Goal: Task Accomplishment & Management: Manage account settings

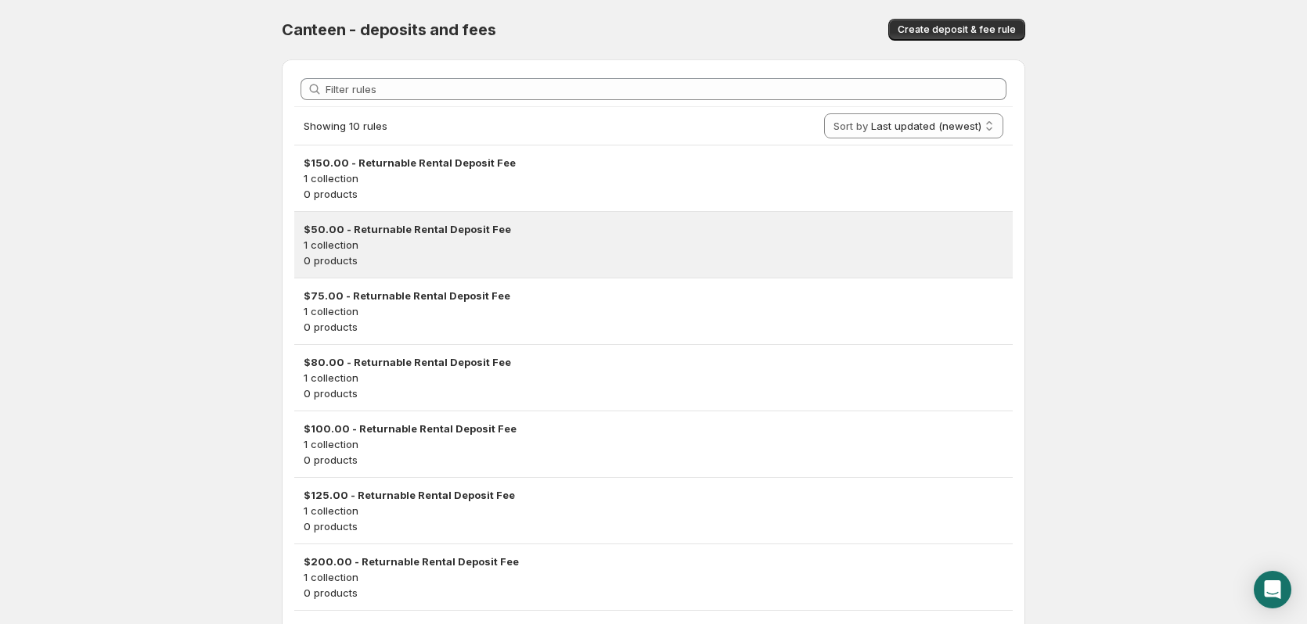
click at [481, 234] on h3 "$50.00 - Returnable Rental Deposit Fee" at bounding box center [654, 229] width 700 height 16
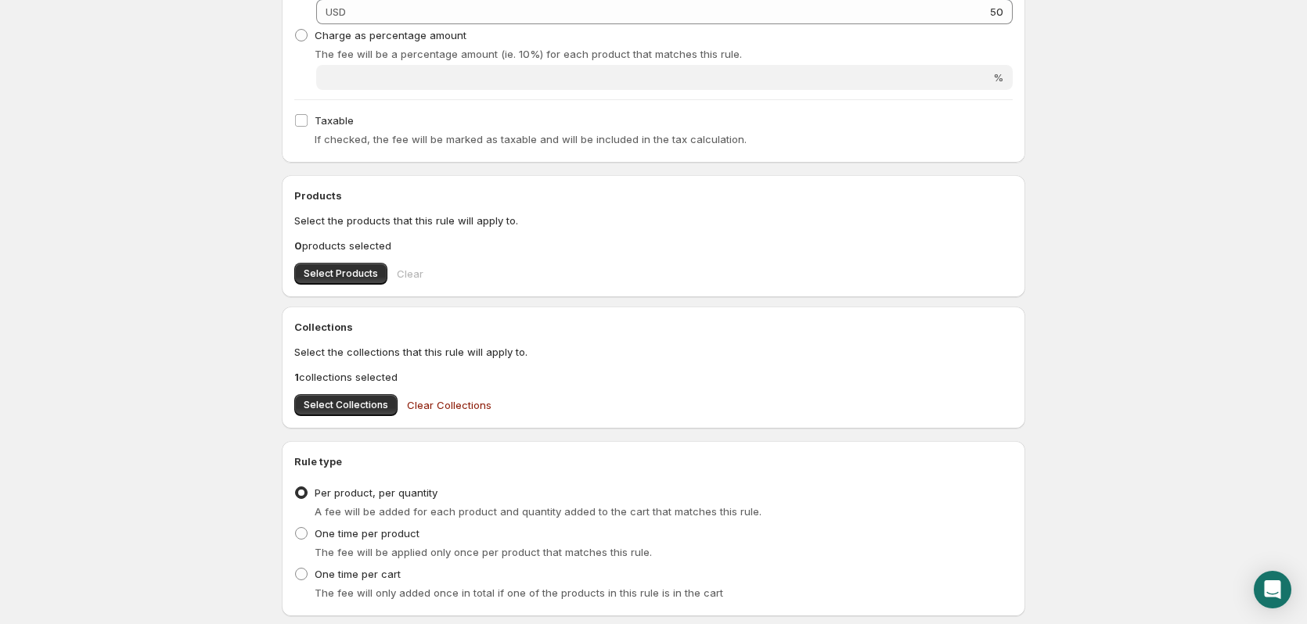
scroll to position [594, 0]
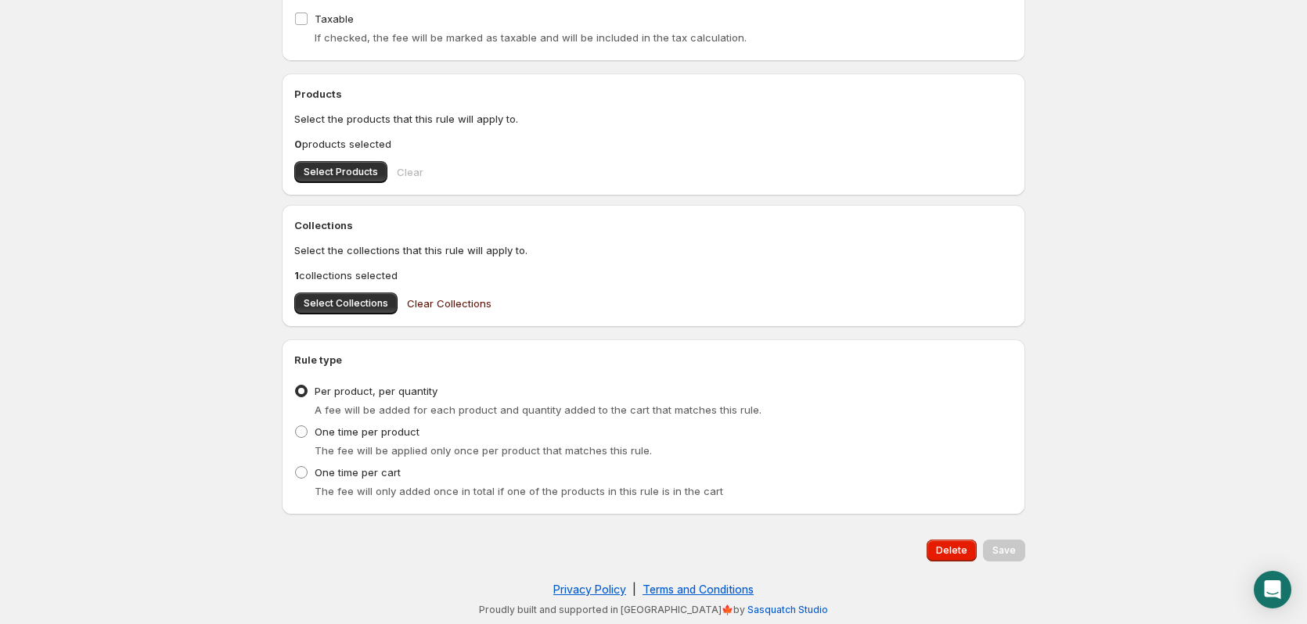
click at [459, 304] on span "Clear Collections" at bounding box center [449, 304] width 85 height 16
click at [365, 303] on span "Select Collections" at bounding box center [346, 303] width 85 height 13
click at [344, 174] on span "Select Products" at bounding box center [341, 172] width 74 height 13
click at [1013, 548] on span "Save" at bounding box center [1003, 551] width 23 height 13
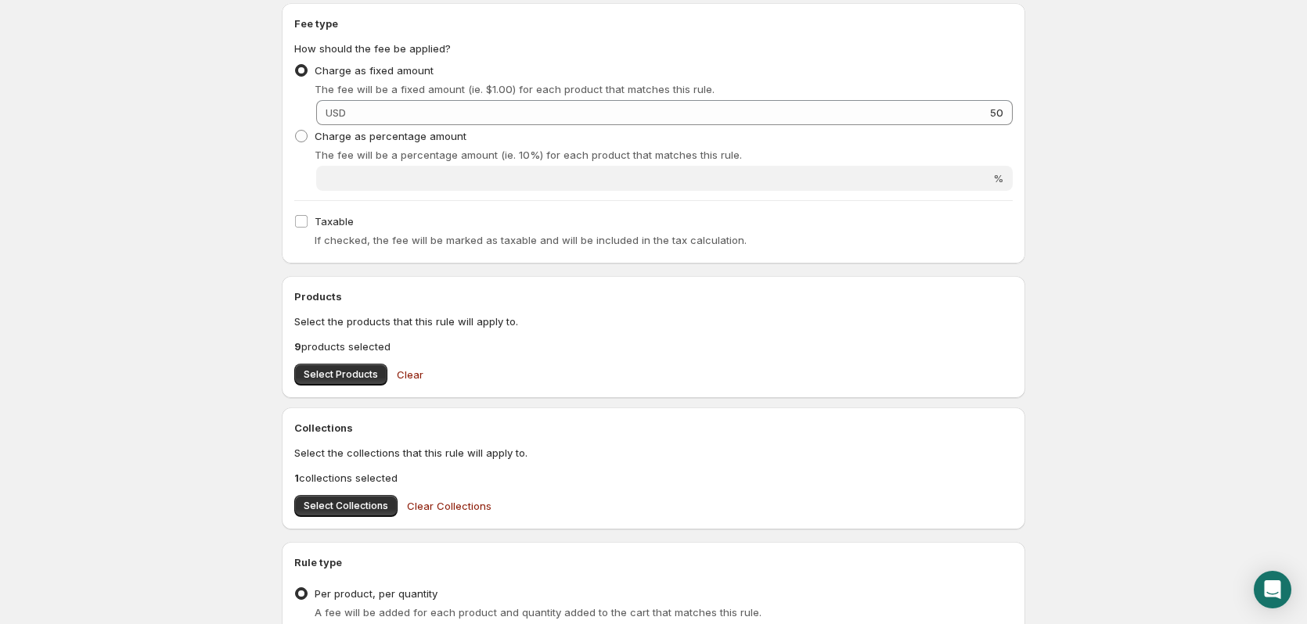
scroll to position [548, 0]
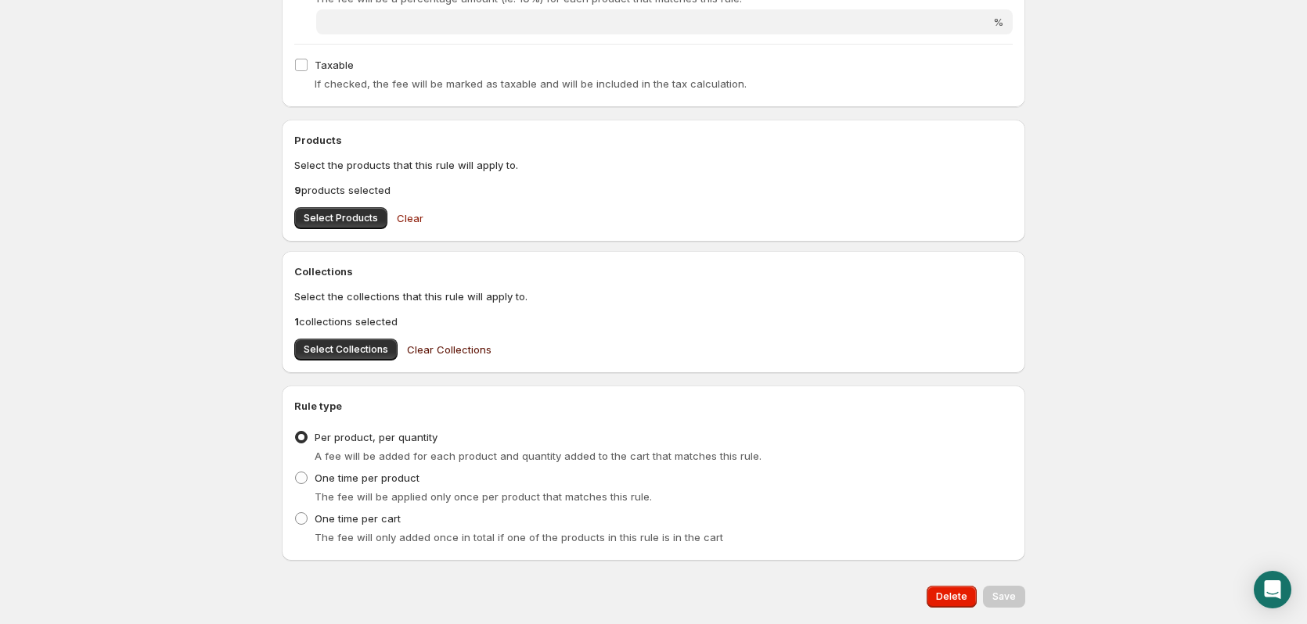
click at [478, 352] on span "Clear Collections" at bounding box center [449, 350] width 85 height 16
click at [1004, 599] on span "Save" at bounding box center [1003, 597] width 23 height 13
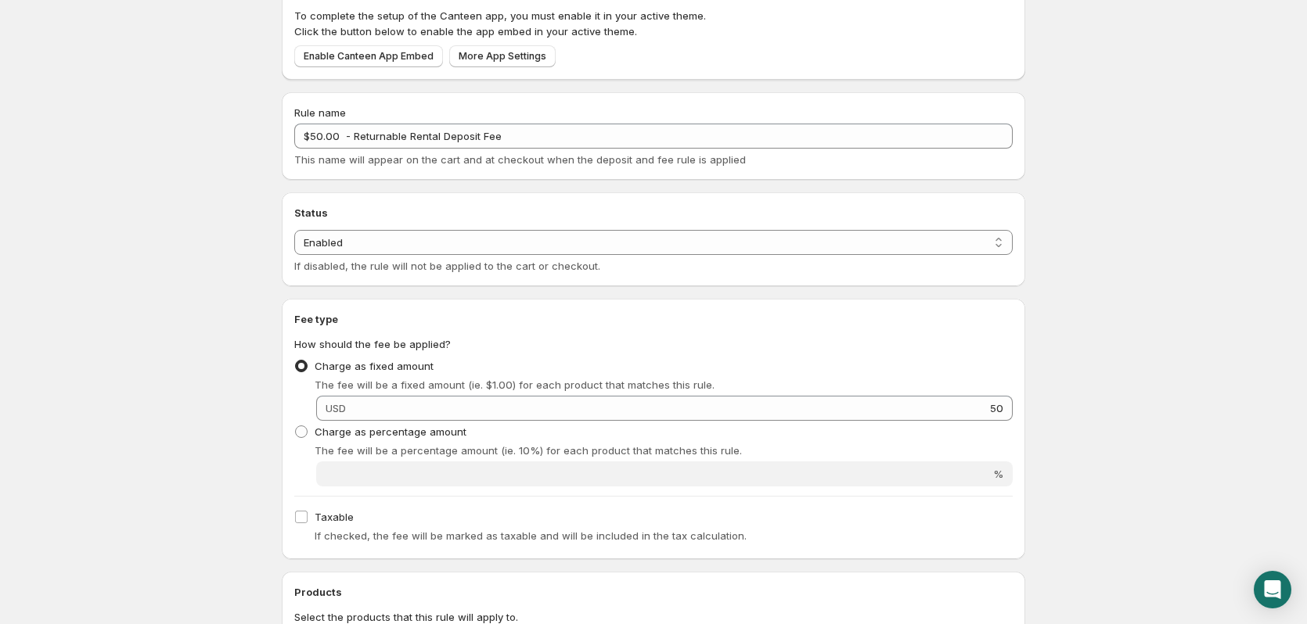
scroll to position [0, 0]
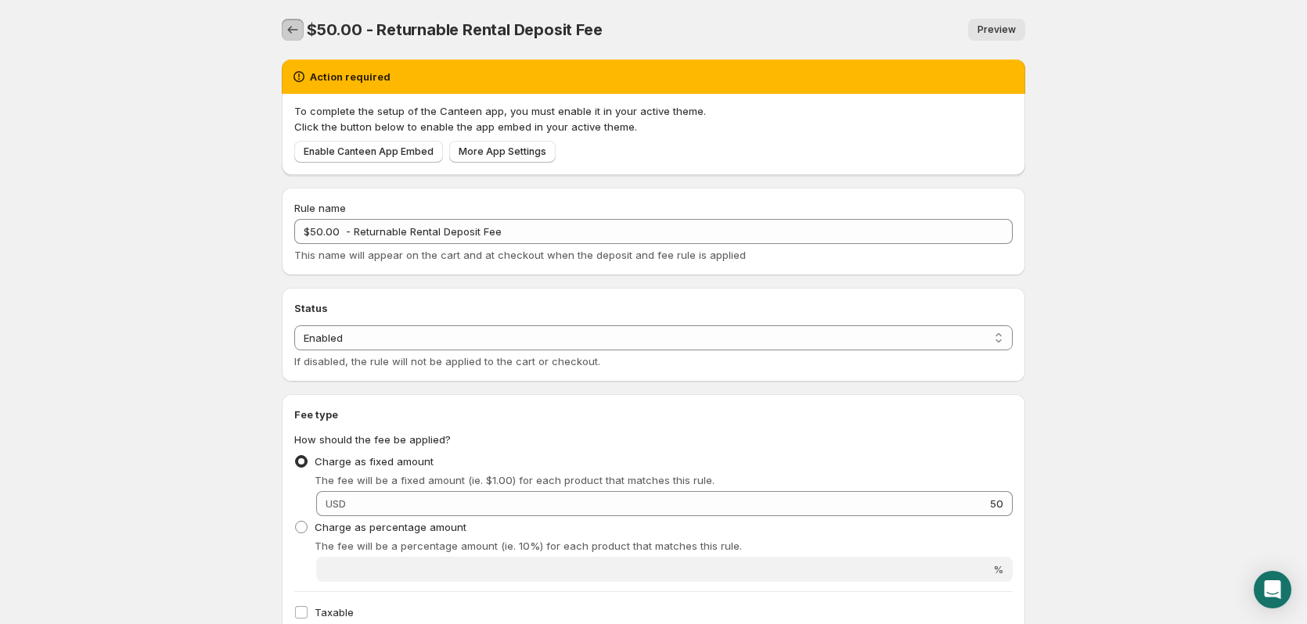
click at [288, 26] on icon "Settings" at bounding box center [293, 30] width 16 height 16
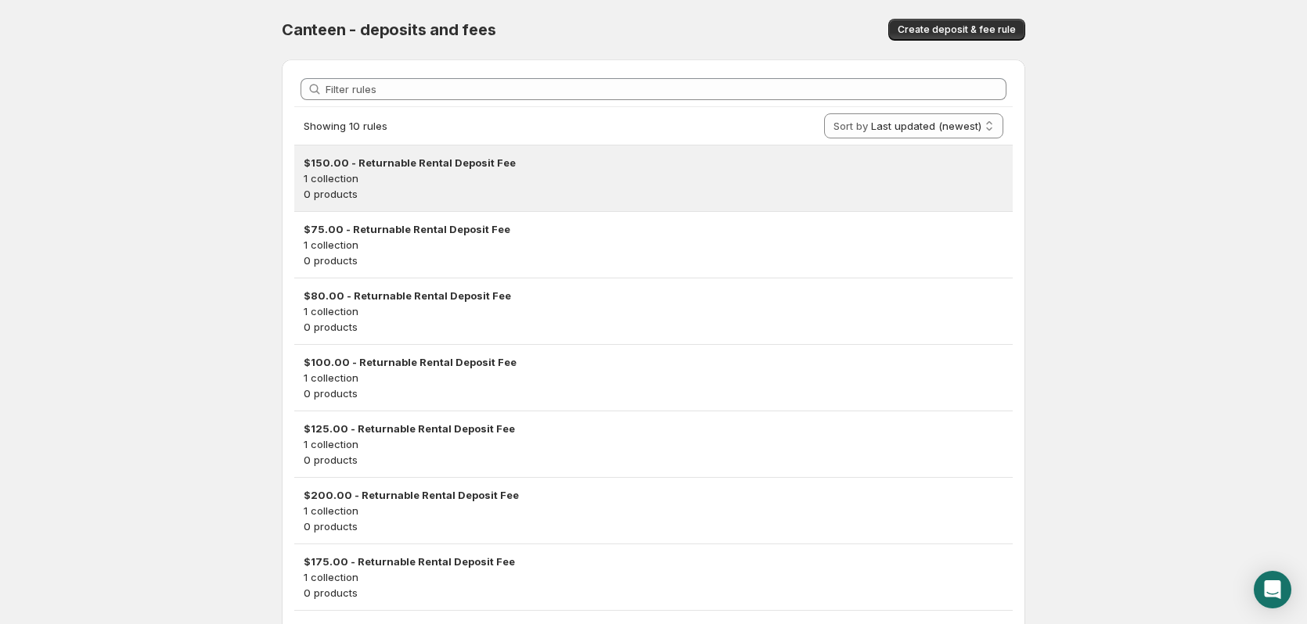
click at [400, 170] on h3 "$150.00 - Returnable Rental Deposit Fee" at bounding box center [654, 163] width 700 height 16
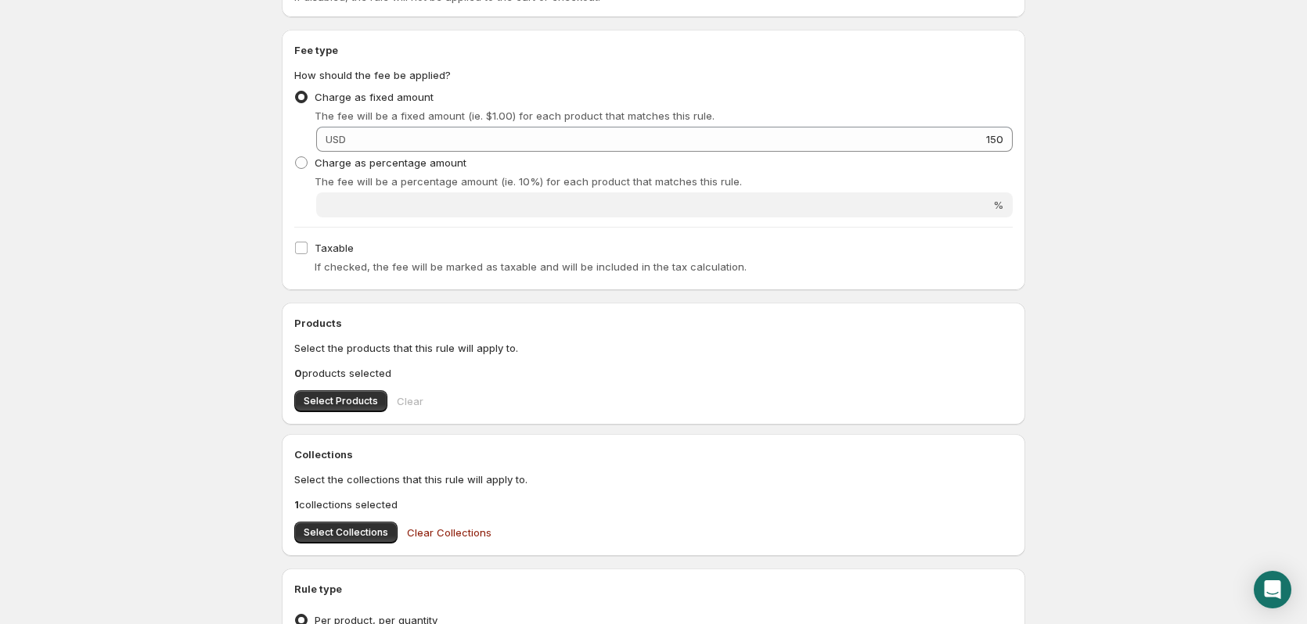
scroll to position [391, 0]
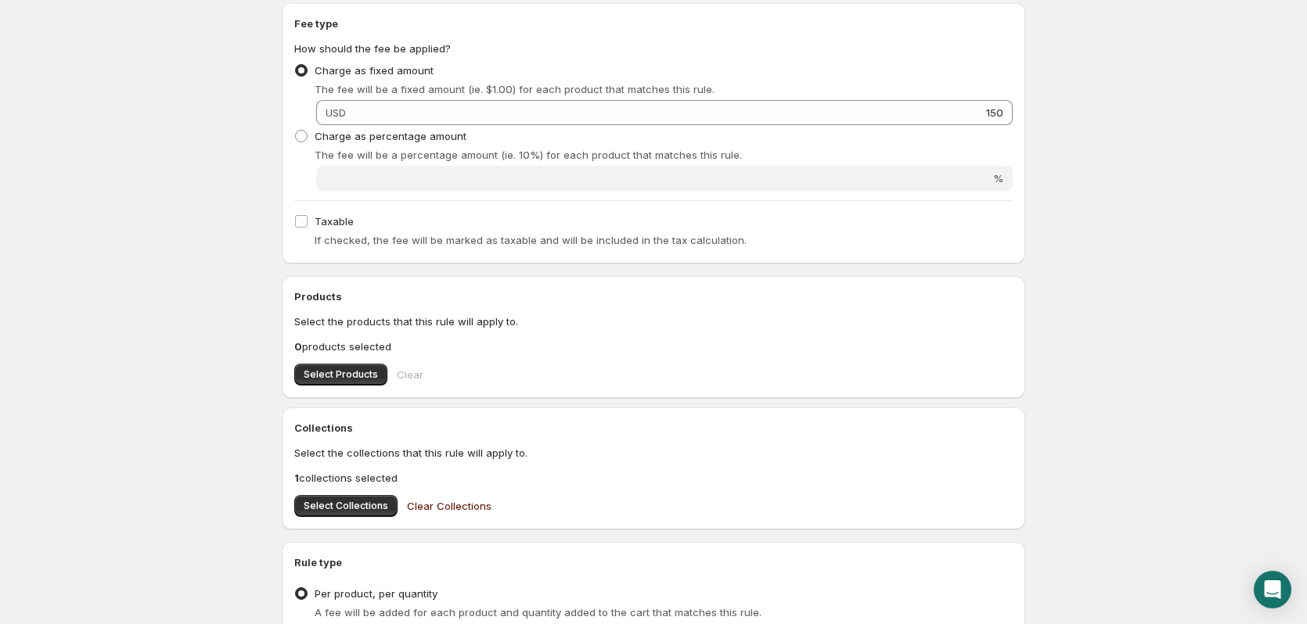
click at [440, 506] on span "Clear Collections" at bounding box center [449, 506] width 85 height 16
click at [358, 373] on span "Select Products" at bounding box center [341, 375] width 74 height 13
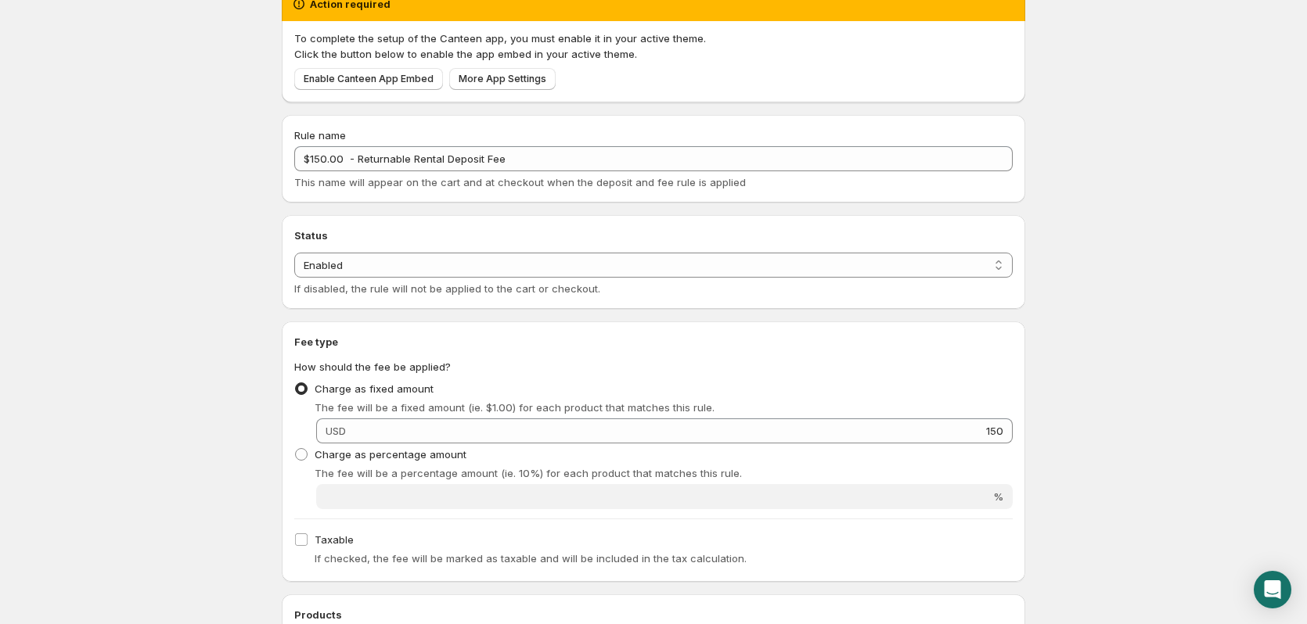
scroll to position [0, 0]
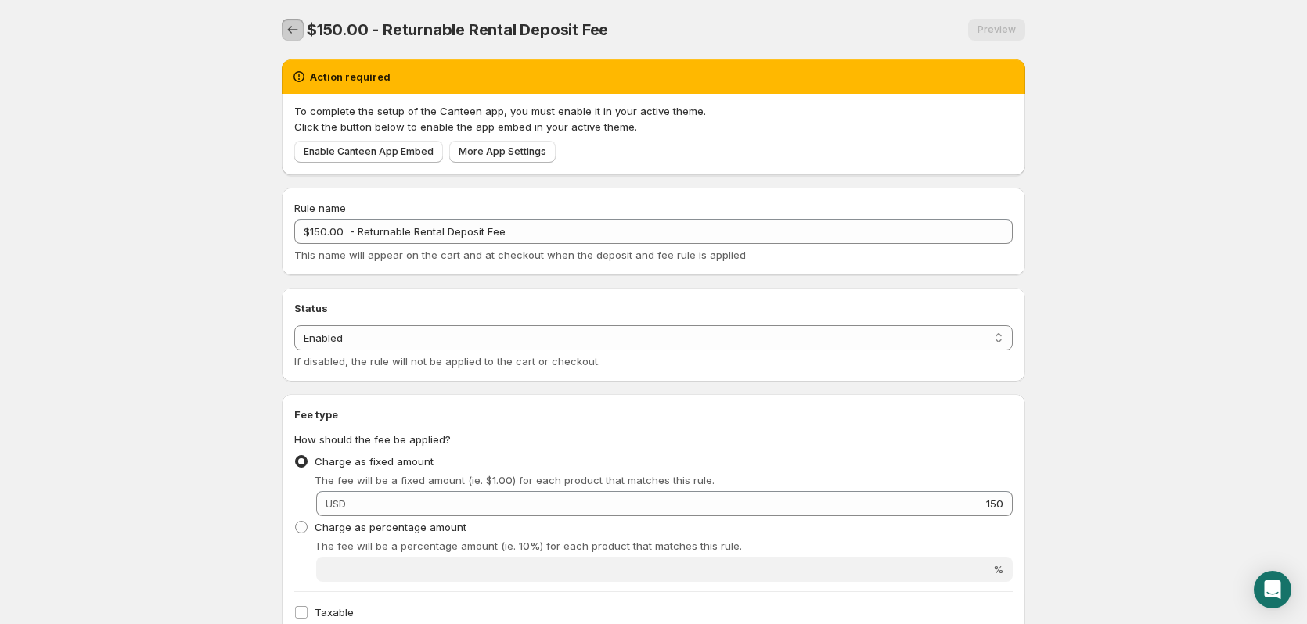
click at [286, 29] on icon "Settings" at bounding box center [293, 30] width 16 height 16
click at [290, 31] on icon "Settings" at bounding box center [293, 30] width 16 height 16
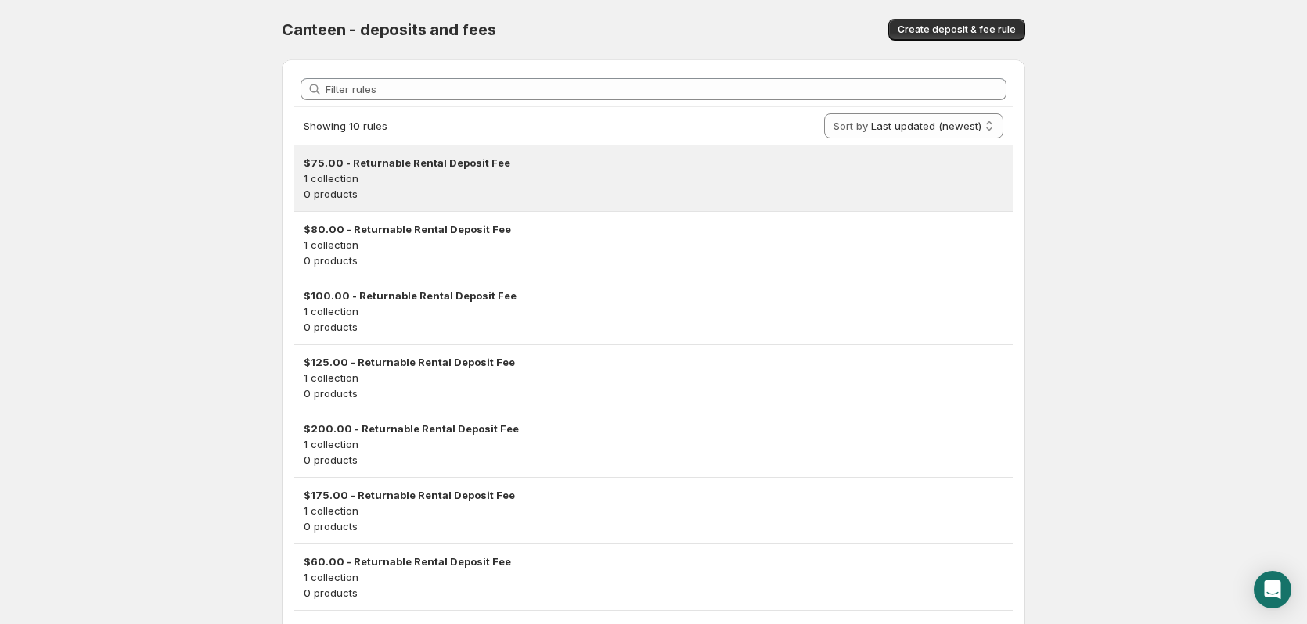
click at [411, 175] on p "1 collection" at bounding box center [654, 179] width 700 height 16
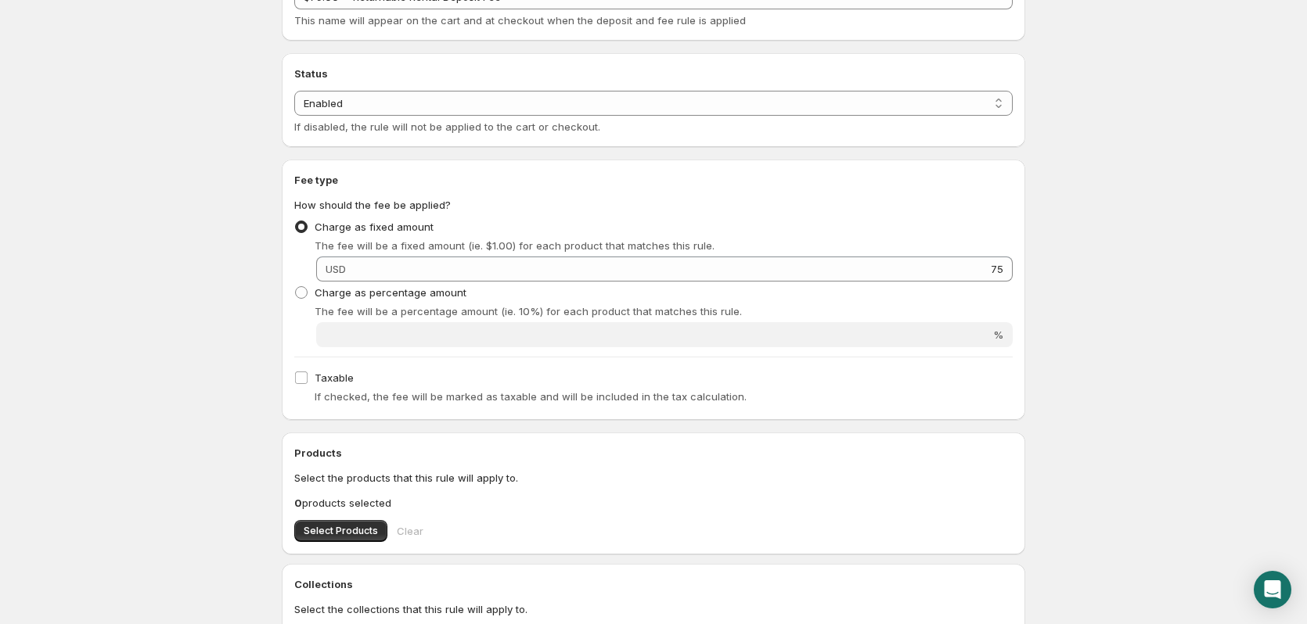
scroll to position [470, 0]
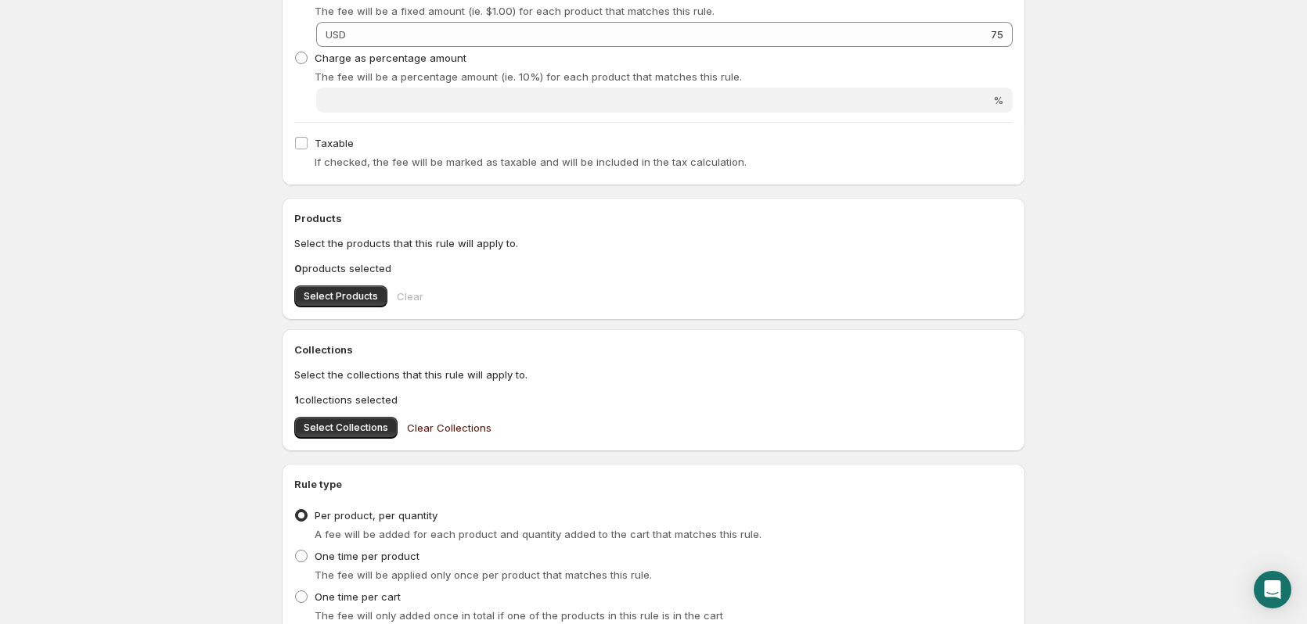
click at [457, 428] on span "Clear Collections" at bounding box center [449, 428] width 85 height 16
click at [349, 294] on span "Select Products" at bounding box center [341, 296] width 74 height 13
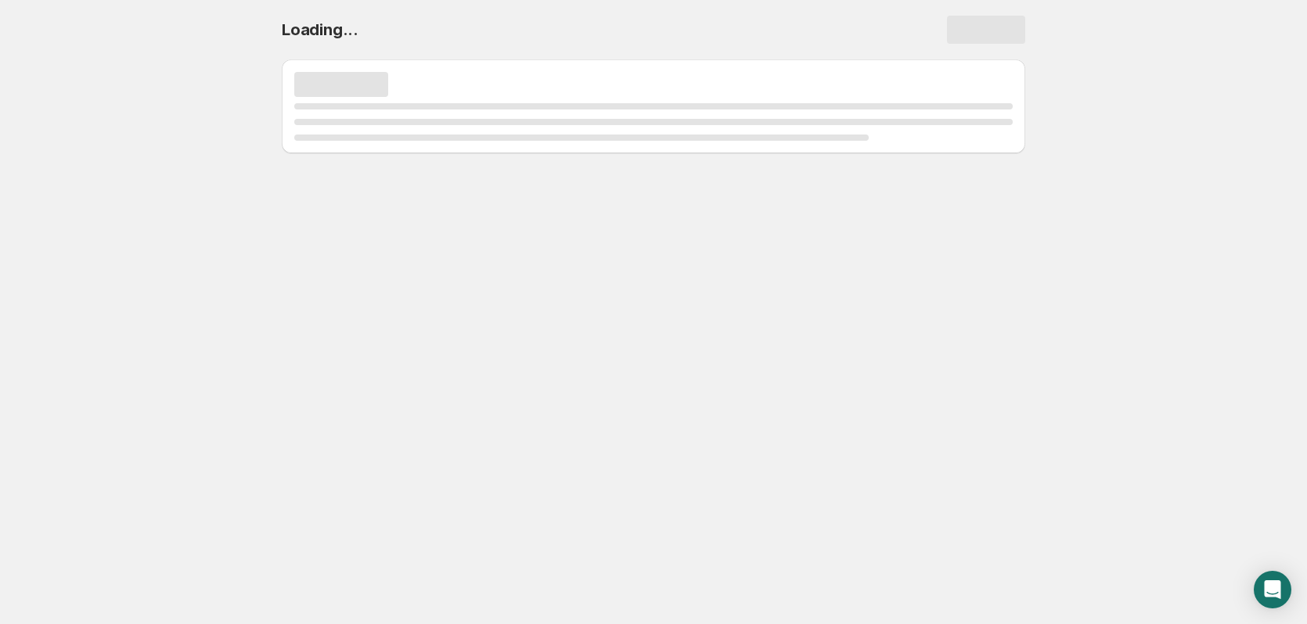
scroll to position [0, 0]
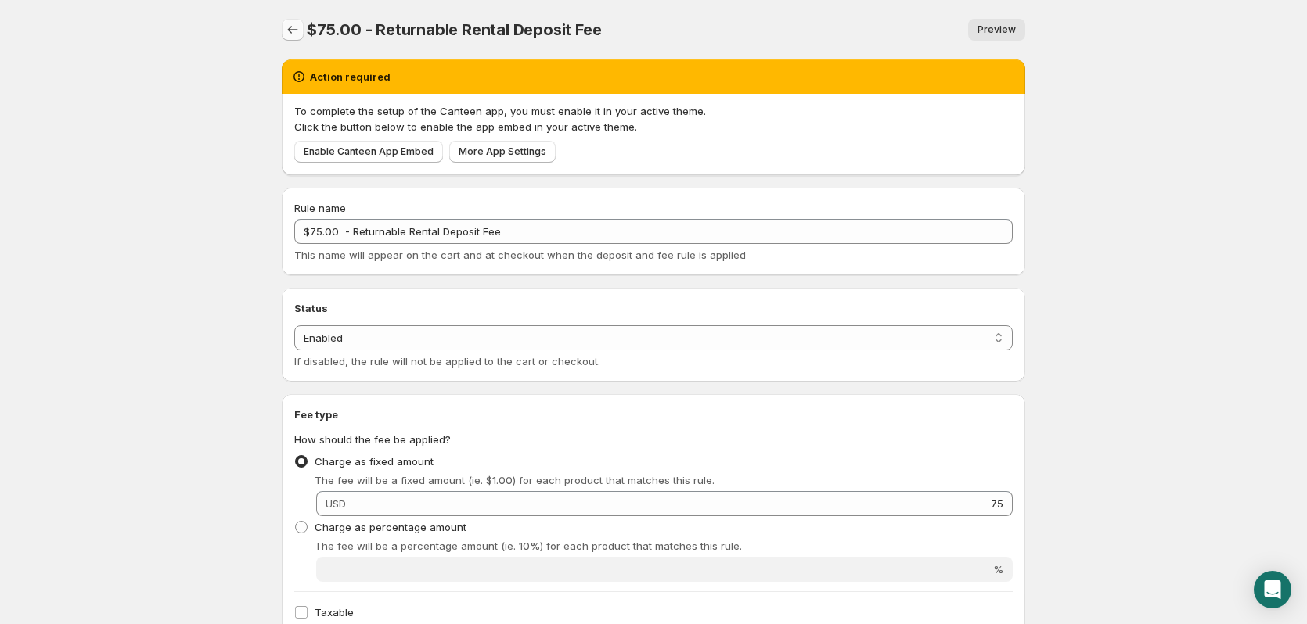
click at [290, 27] on icon "Settings" at bounding box center [293, 30] width 16 height 16
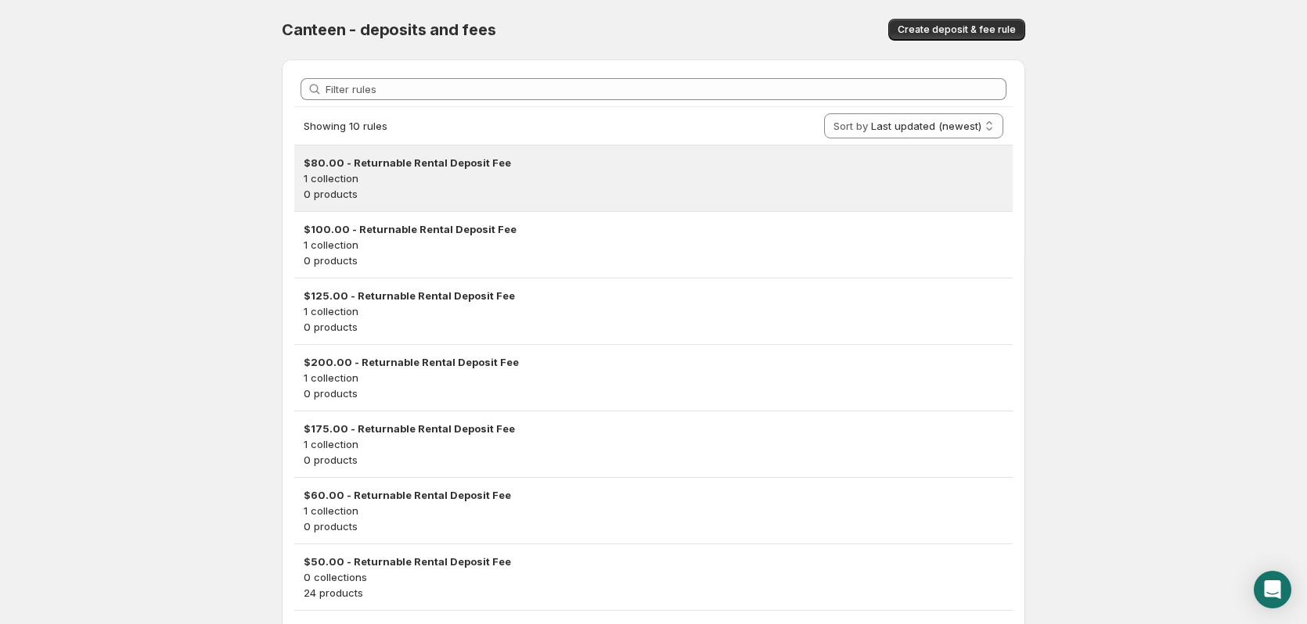
click at [387, 160] on h3 "$80.00 - Returnable Rental Deposit Fee" at bounding box center [654, 163] width 700 height 16
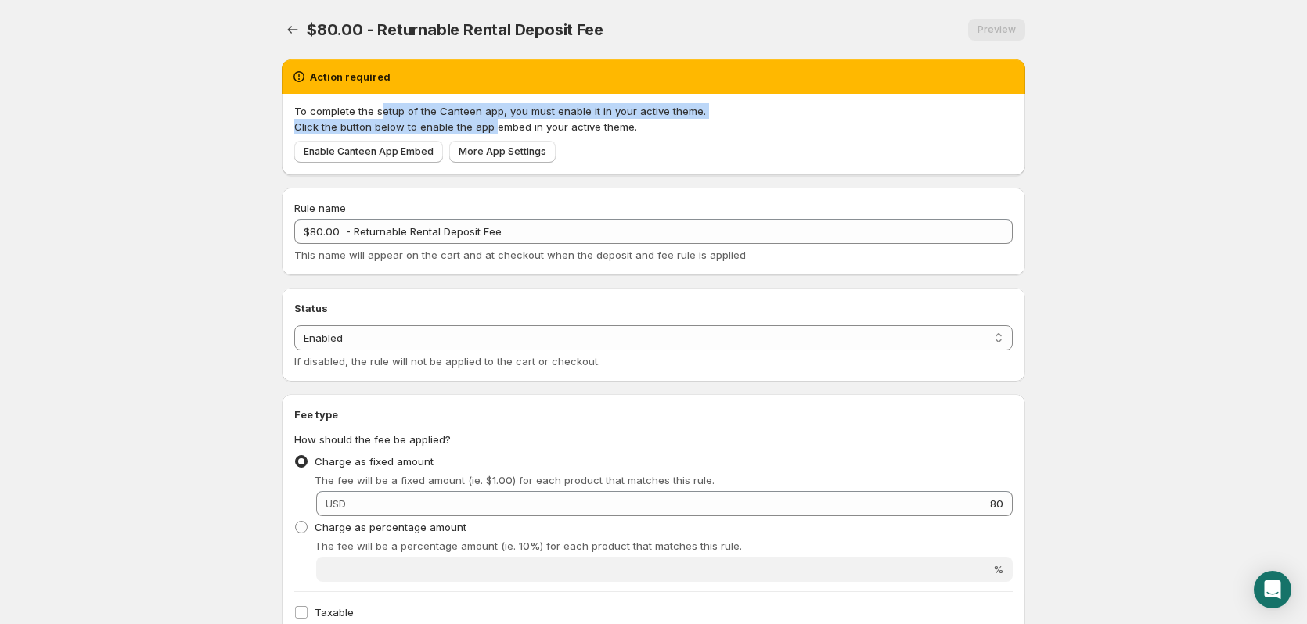
drag, startPoint x: 383, startPoint y: 106, endPoint x: 491, endPoint y: 124, distance: 109.6
click at [491, 124] on span "To complete the setup of the Canteen app, you must enable it in your active the…" at bounding box center [653, 118] width 718 height 31
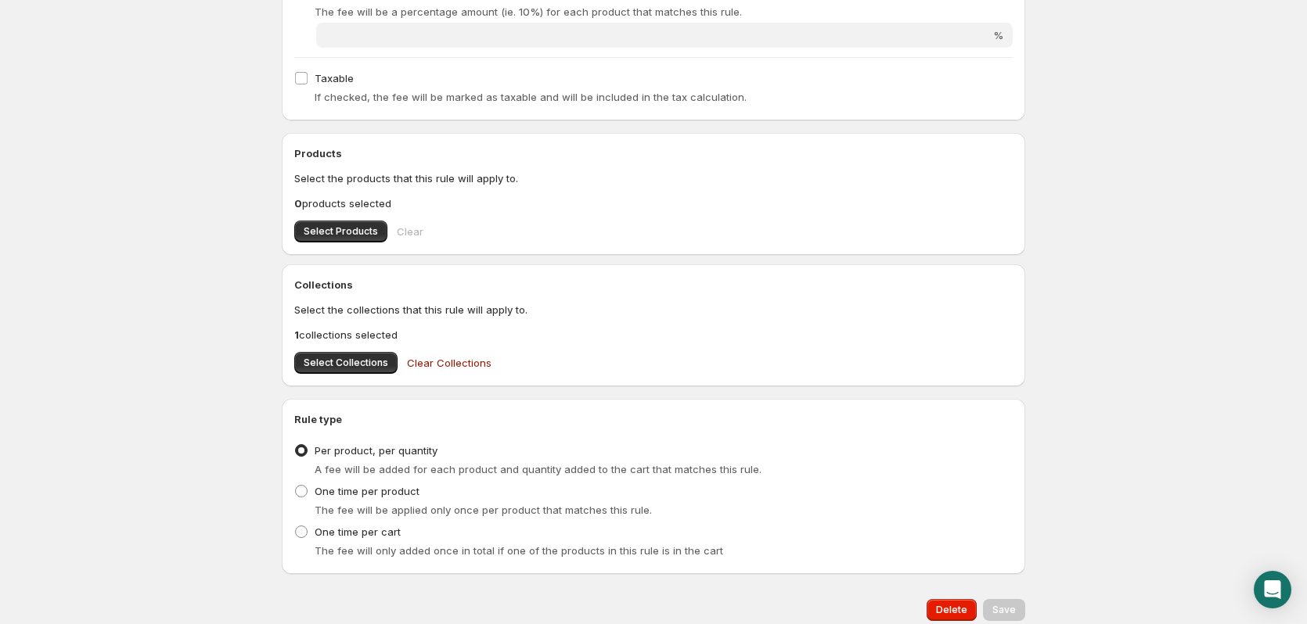
scroll to position [548, 0]
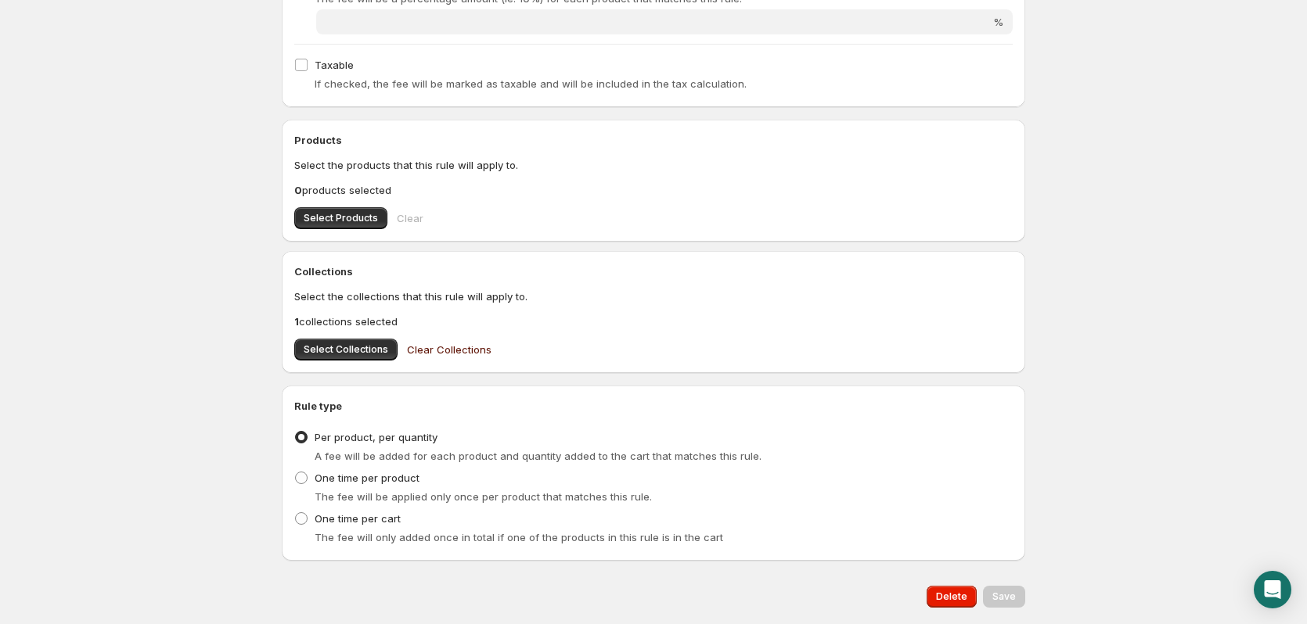
click at [441, 354] on span "Clear Collections" at bounding box center [449, 350] width 85 height 16
click at [337, 217] on span "Select Products" at bounding box center [341, 218] width 74 height 13
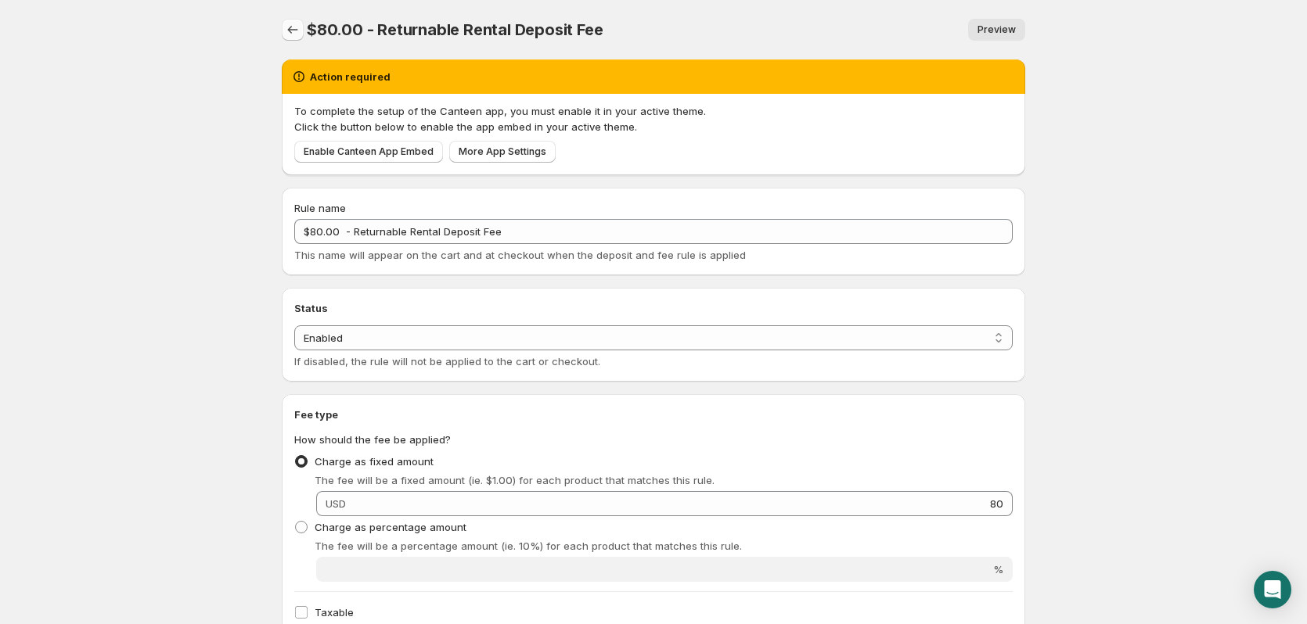
click at [293, 29] on icon "Settings" at bounding box center [293, 30] width 16 height 16
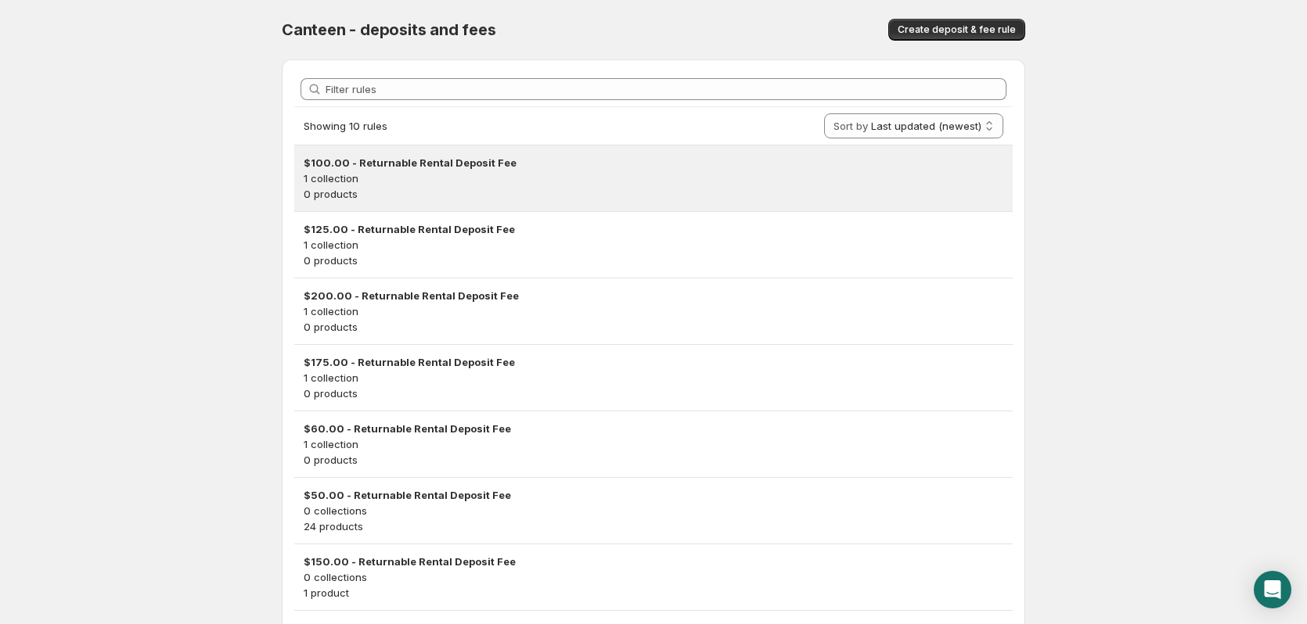
click at [441, 165] on h3 "$100.00 - Returnable Rental Deposit Fee" at bounding box center [654, 163] width 700 height 16
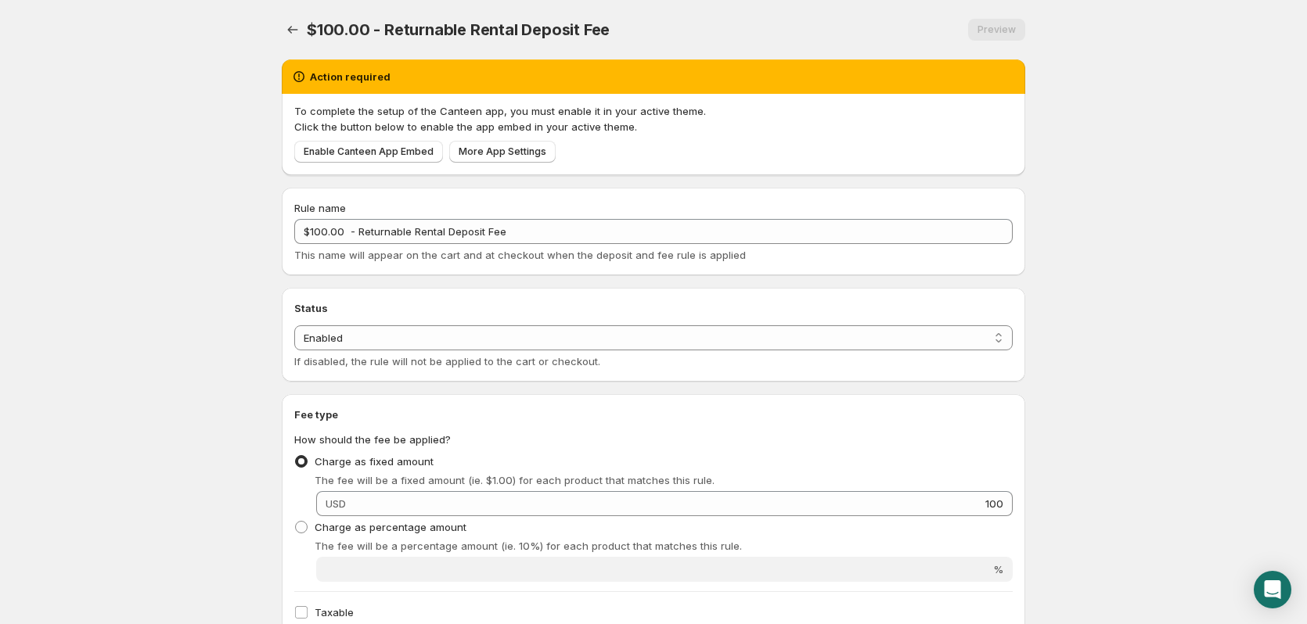
scroll to position [313, 0]
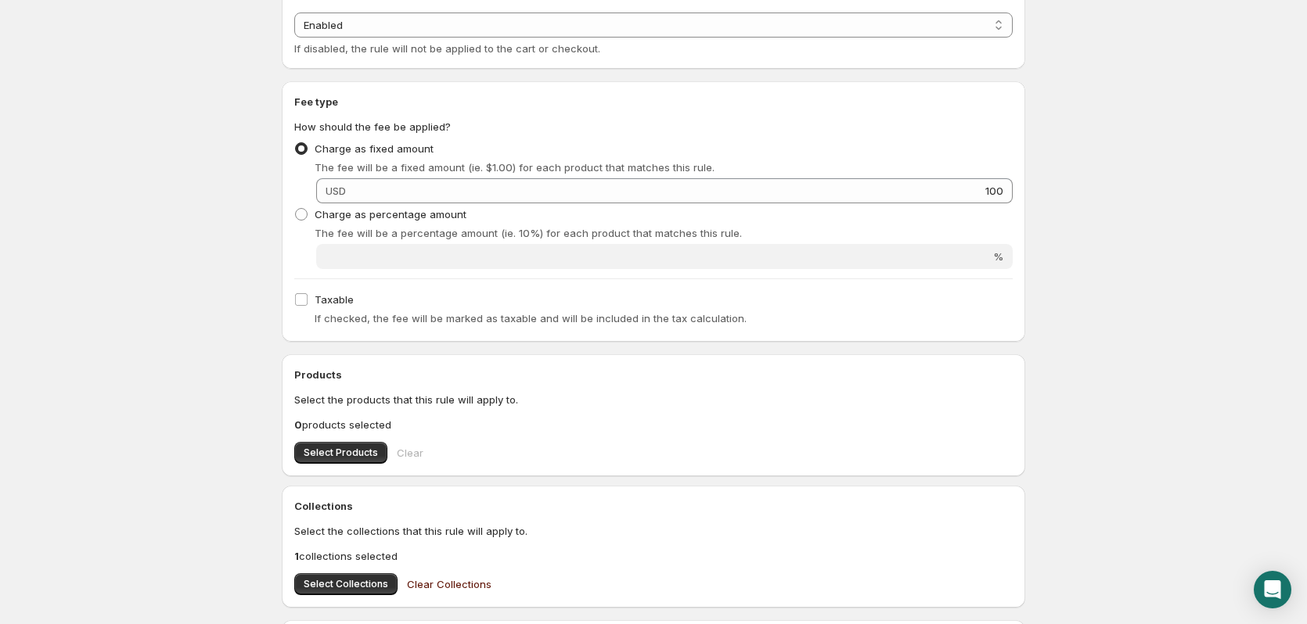
click at [441, 581] on span "Clear Collections" at bounding box center [449, 585] width 85 height 16
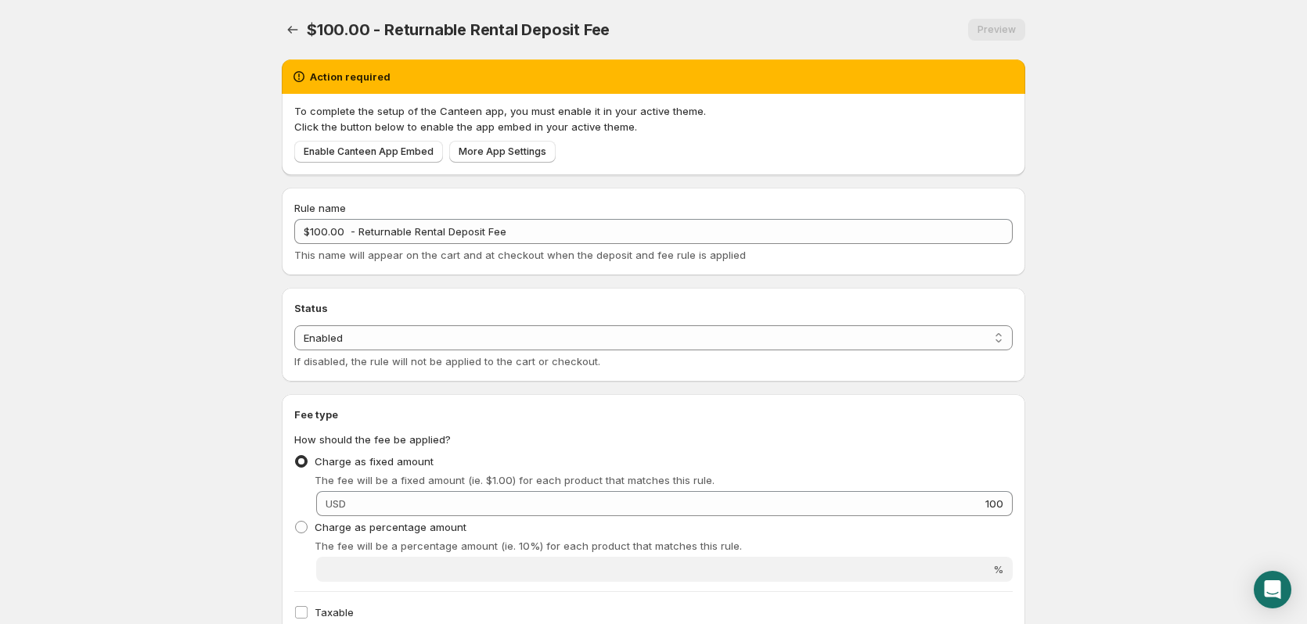
scroll to position [470, 0]
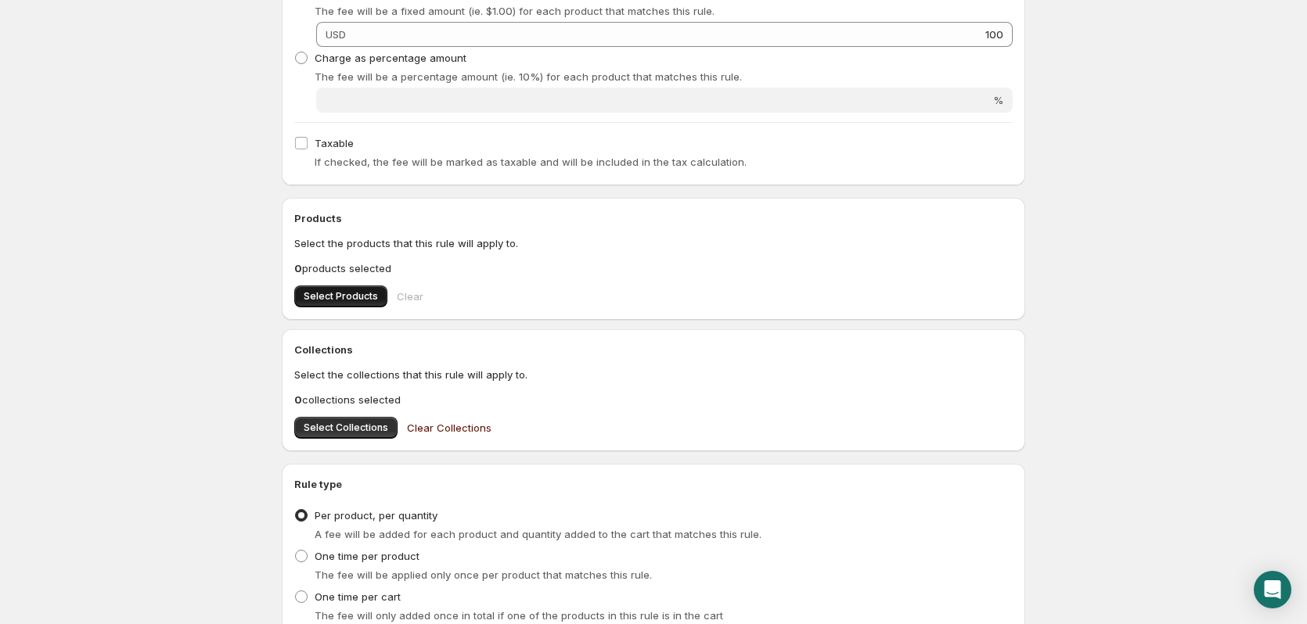
click at [333, 297] on span "Select Products" at bounding box center [341, 296] width 74 height 13
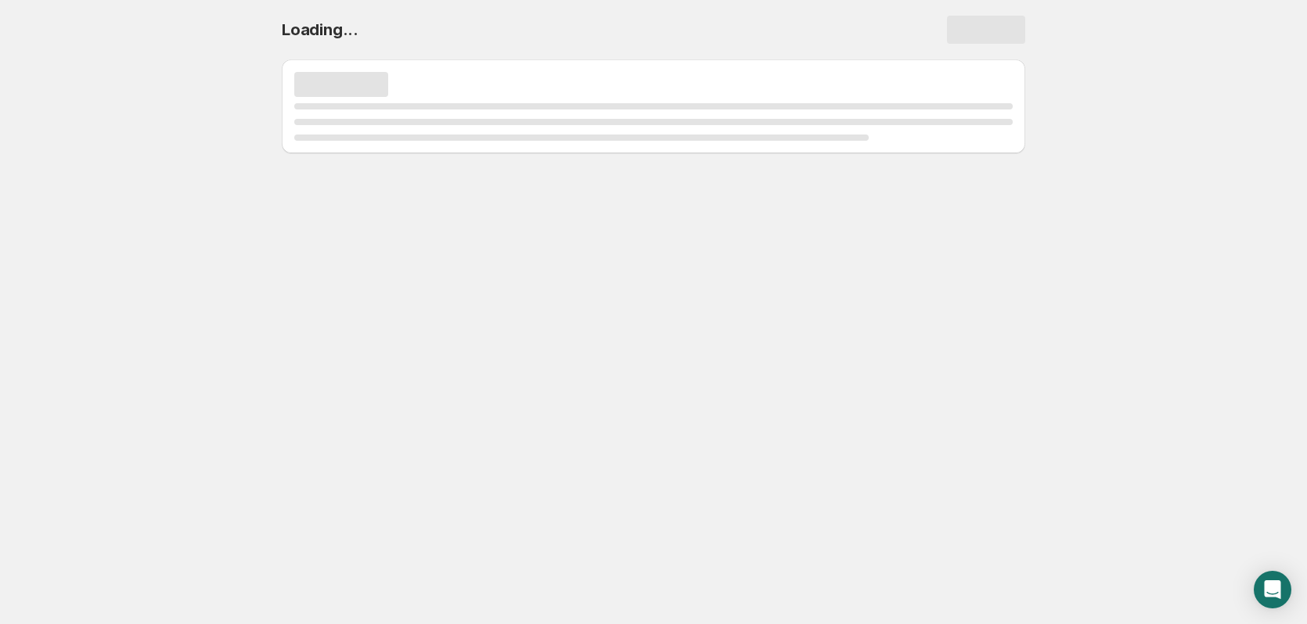
scroll to position [0, 0]
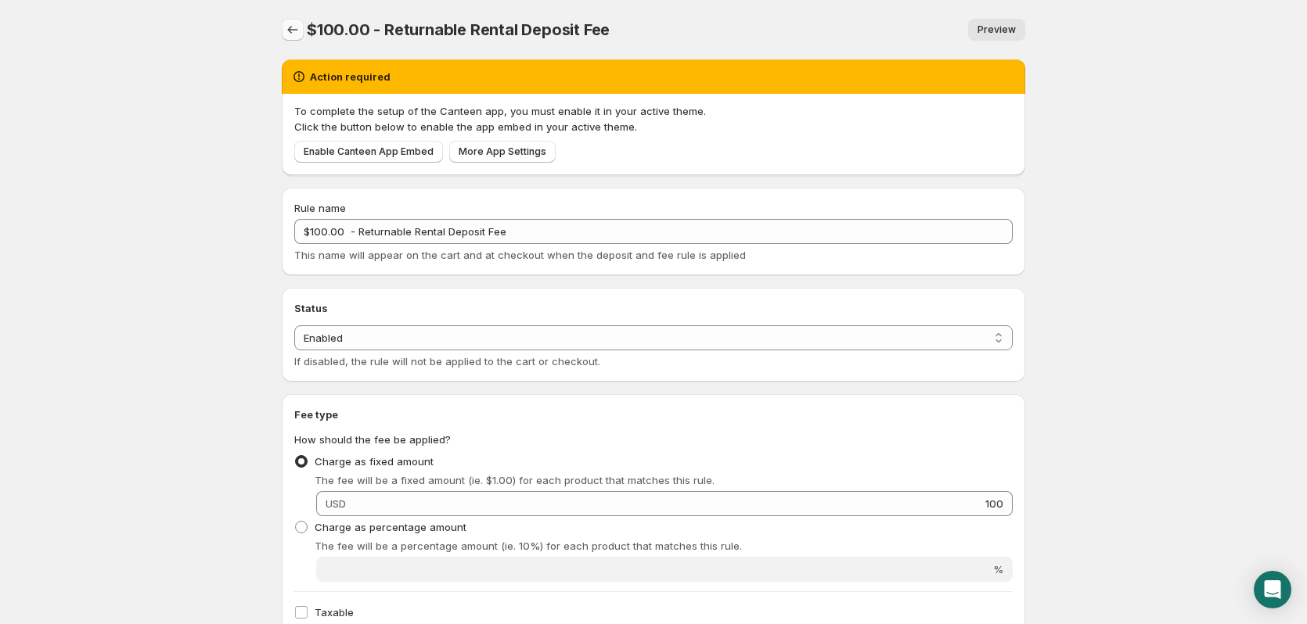
click at [290, 31] on icon "Settings" at bounding box center [293, 30] width 10 height 8
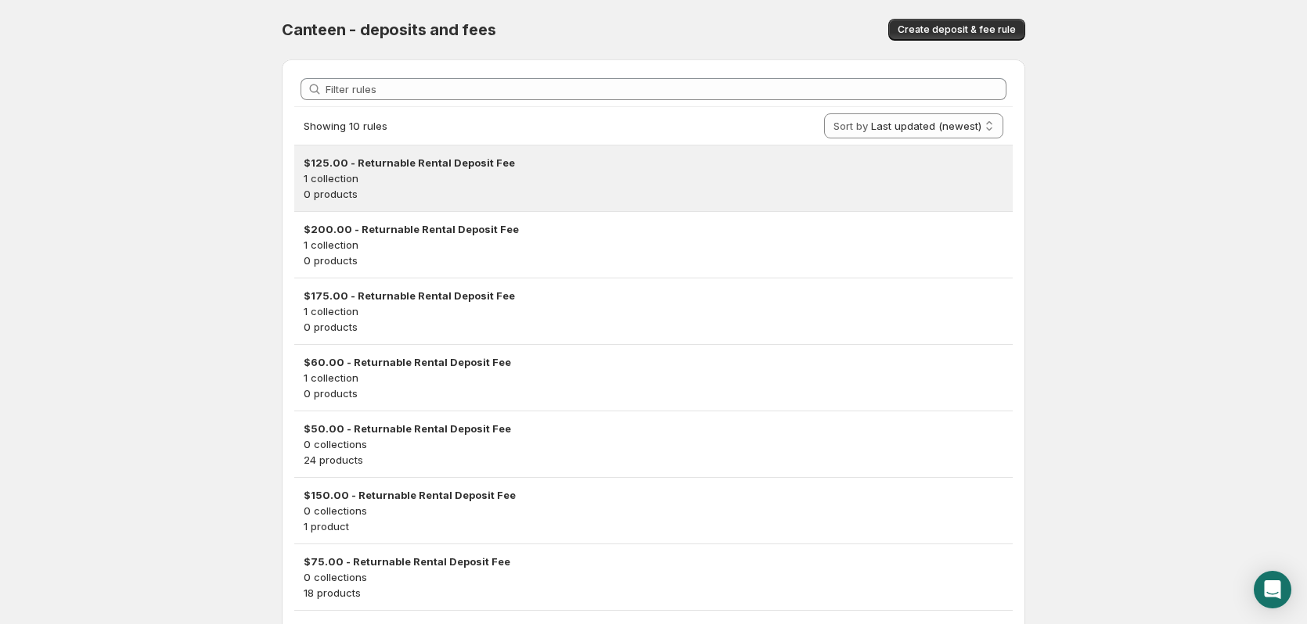
click at [390, 170] on h3 "$125.00 - Returnable Rental Deposit Fee" at bounding box center [654, 163] width 700 height 16
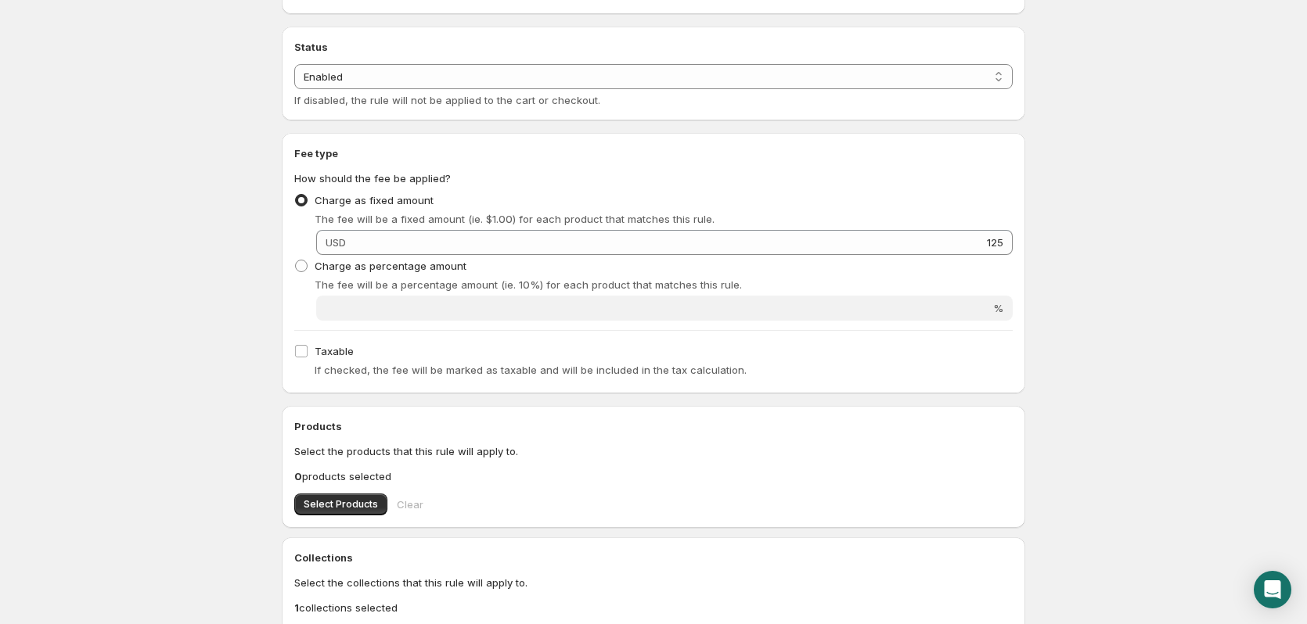
scroll to position [391, 0]
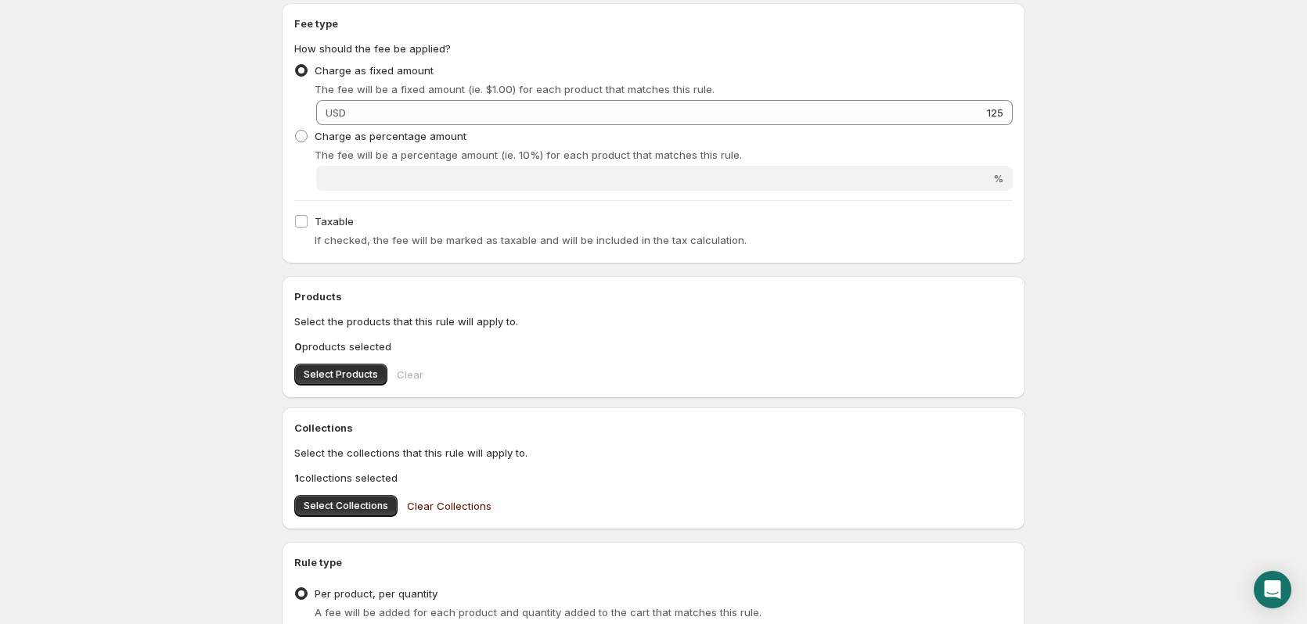
click at [466, 508] on span "Clear Collections" at bounding box center [449, 506] width 85 height 16
click at [348, 369] on button "Select Products" at bounding box center [340, 375] width 93 height 22
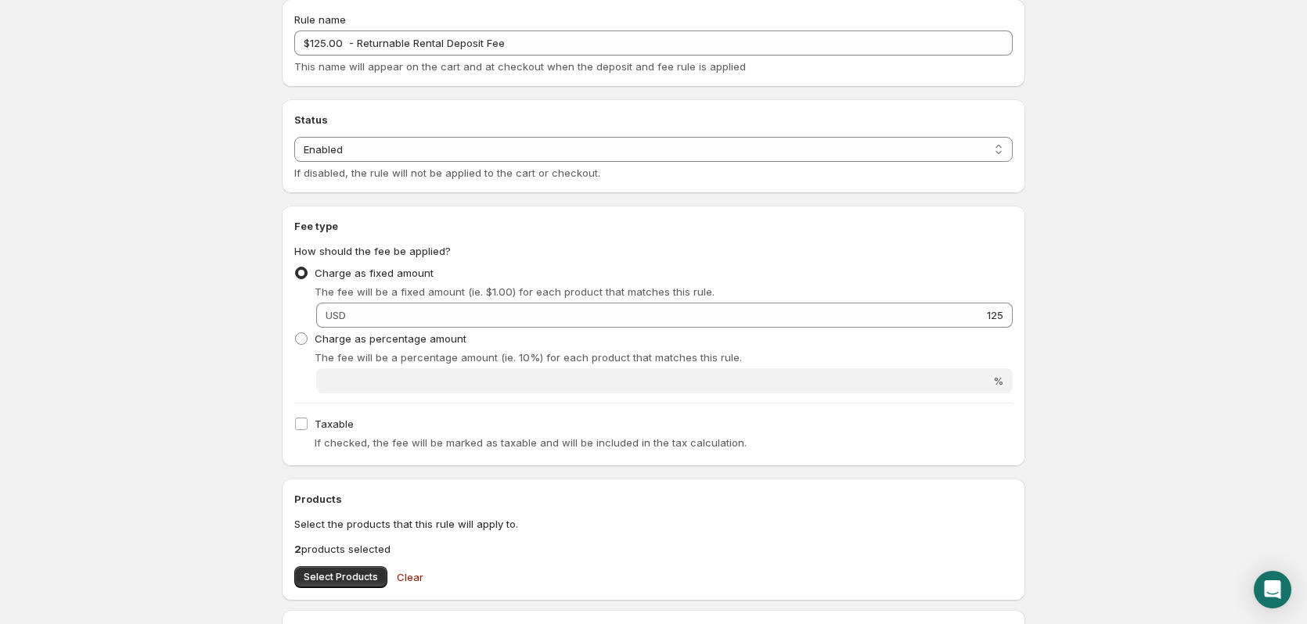
scroll to position [0, 0]
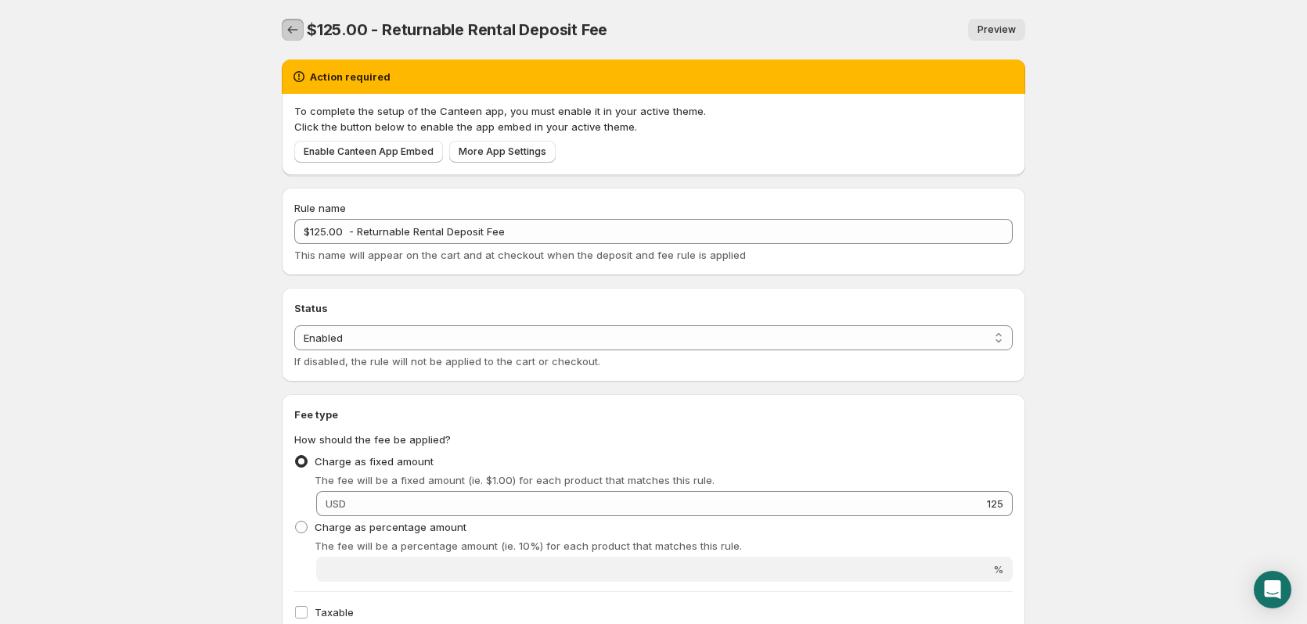
click at [291, 26] on icon "Settings" at bounding box center [293, 30] width 16 height 16
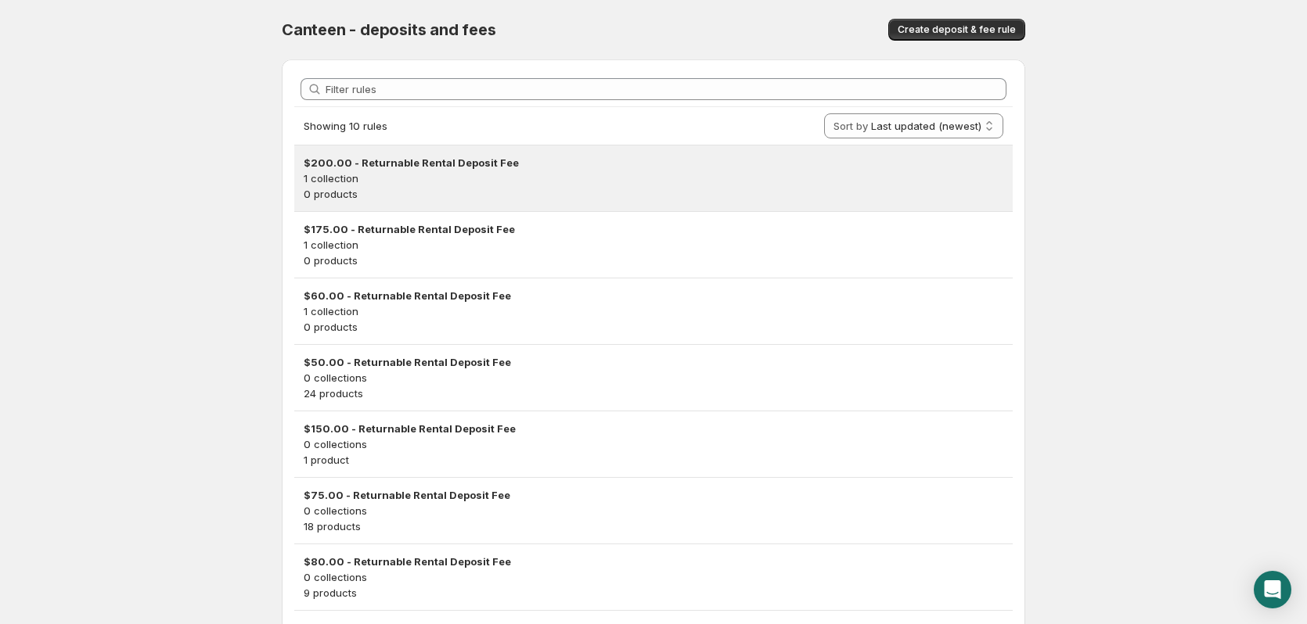
click at [494, 167] on h3 "$200.00 - Returnable Rental Deposit Fee" at bounding box center [654, 163] width 700 height 16
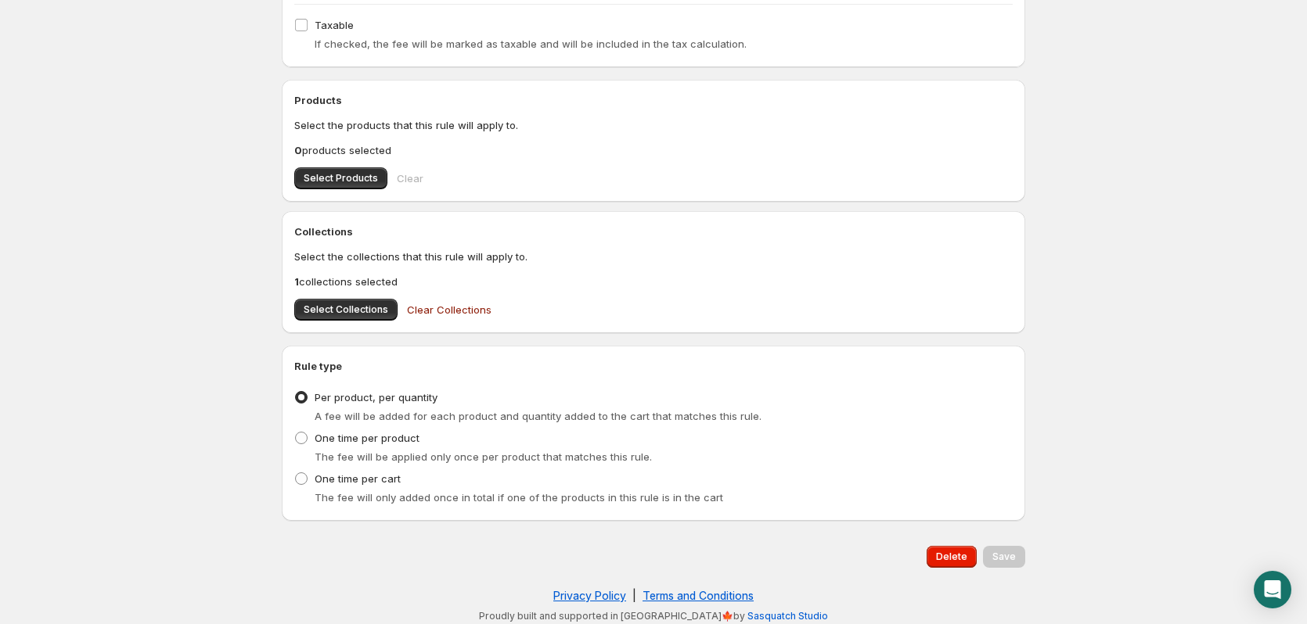
scroll to position [594, 0]
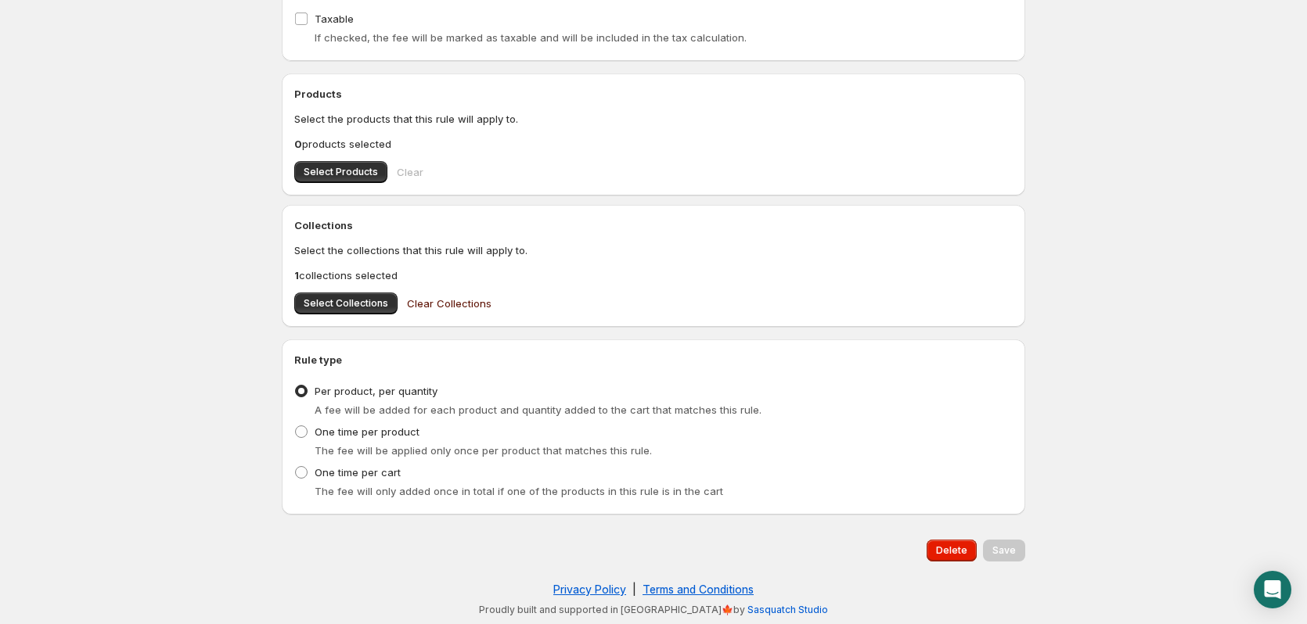
click at [444, 299] on span "Clear Collections" at bounding box center [449, 304] width 85 height 16
click at [354, 171] on span "Select Products" at bounding box center [341, 172] width 74 height 13
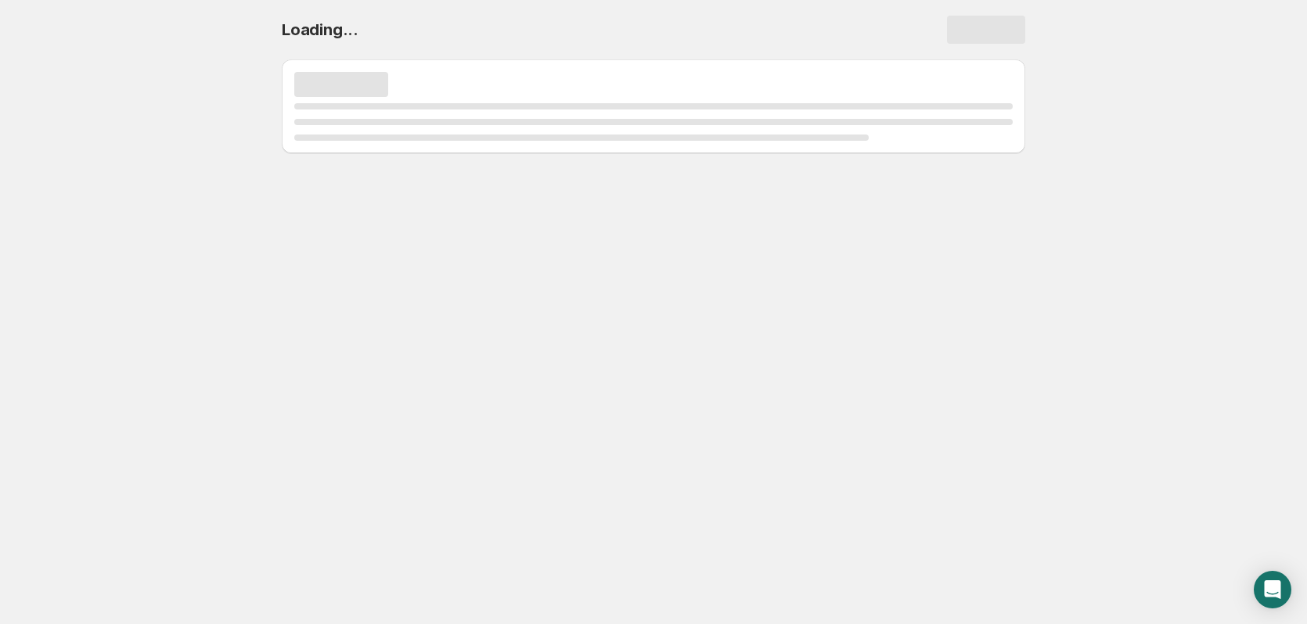
scroll to position [0, 0]
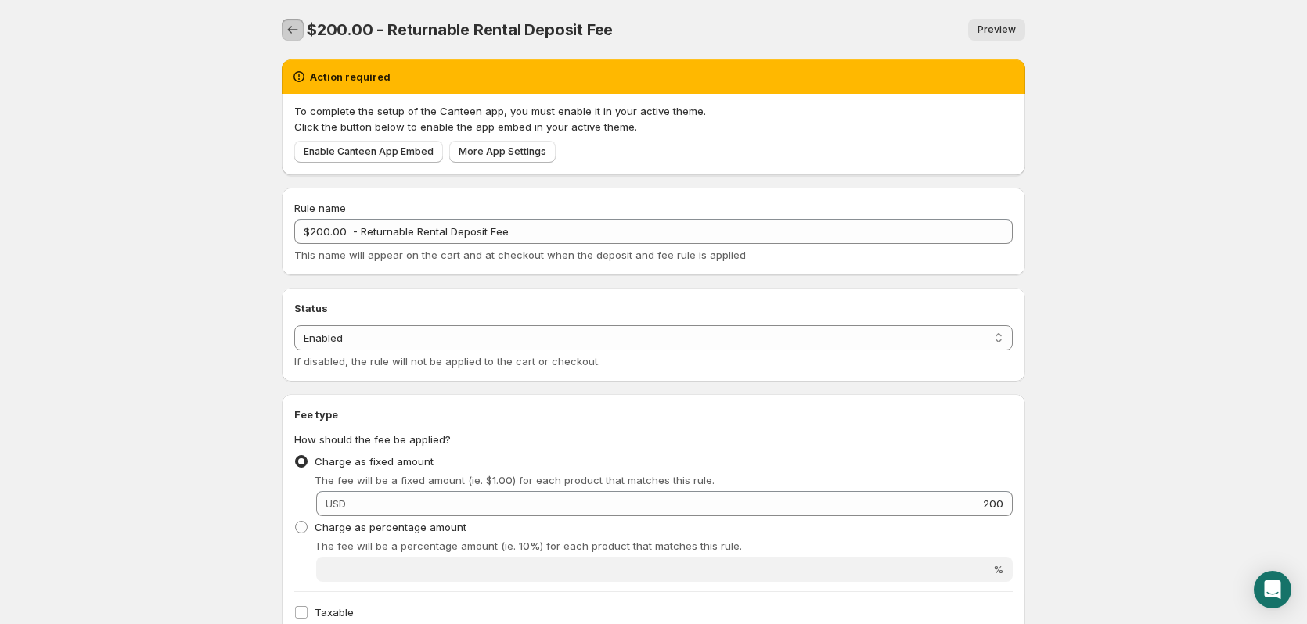
click at [292, 34] on icon "Settings" at bounding box center [293, 30] width 16 height 16
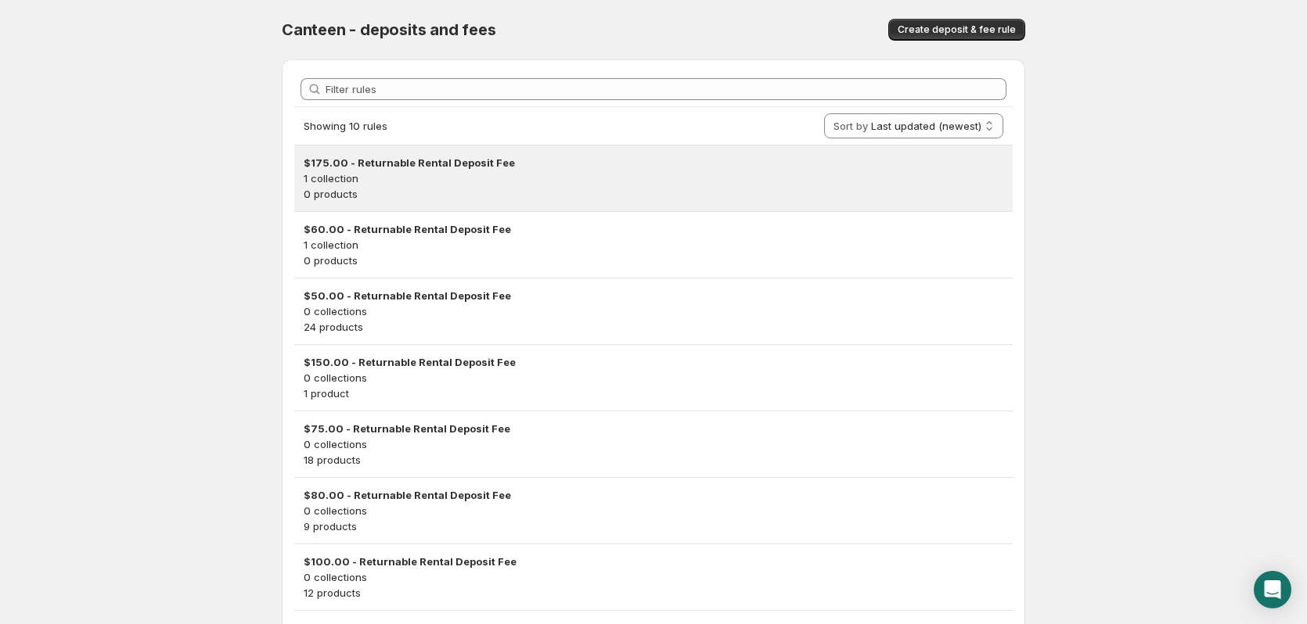
click at [493, 177] on p "1 collection" at bounding box center [654, 179] width 700 height 16
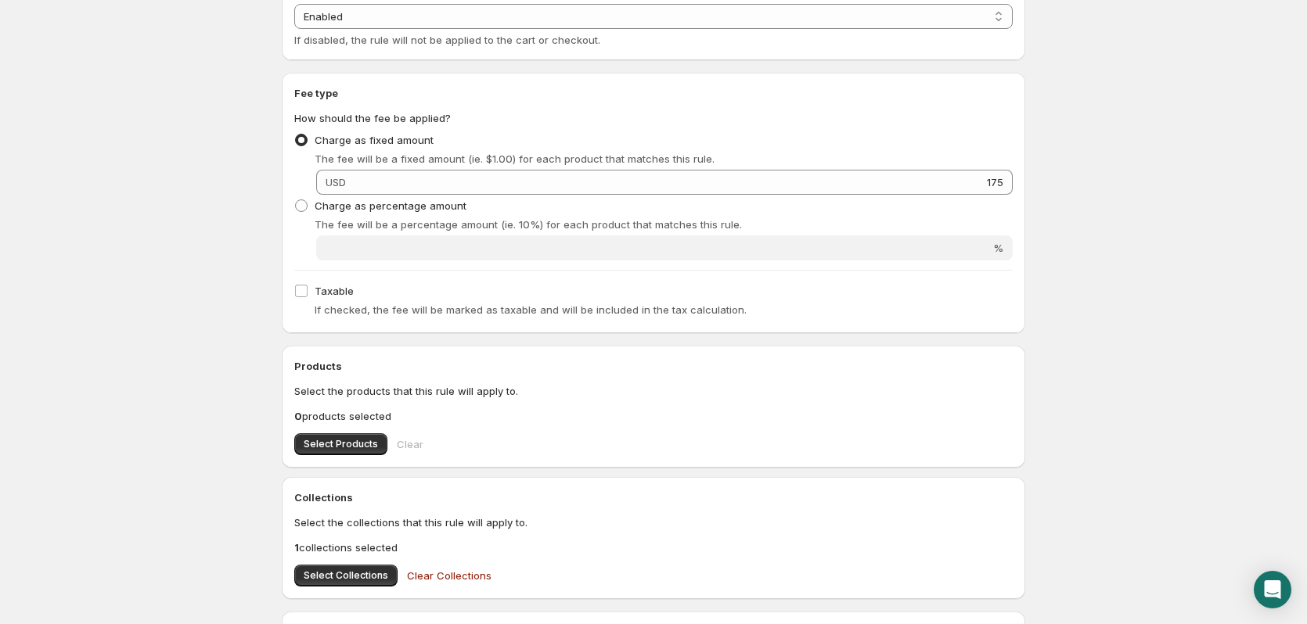
scroll to position [391, 0]
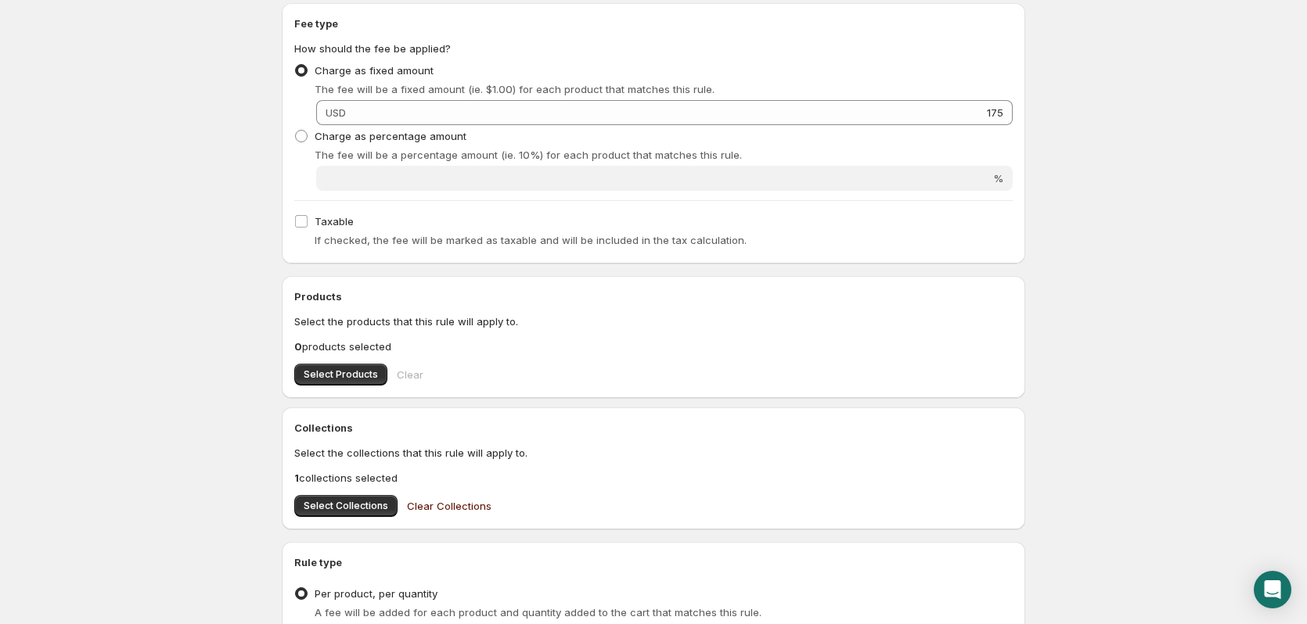
click at [436, 511] on span "Clear Collections" at bounding box center [449, 506] width 85 height 16
click at [367, 383] on button "Select Products" at bounding box center [340, 375] width 93 height 22
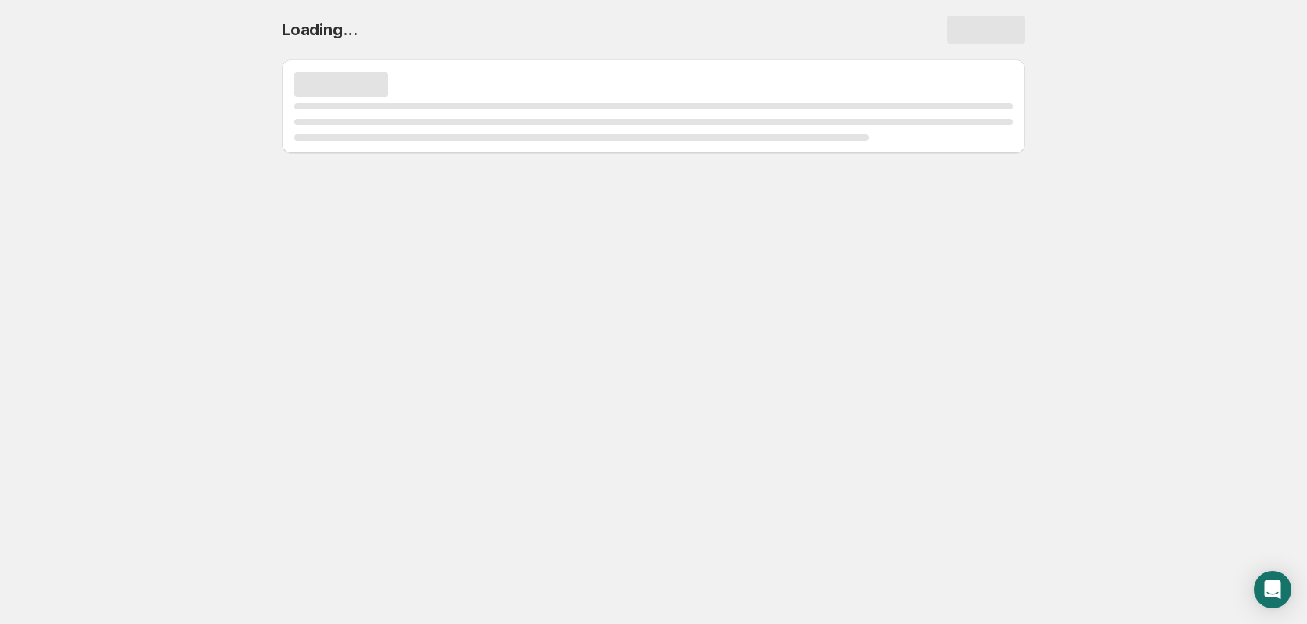
scroll to position [0, 0]
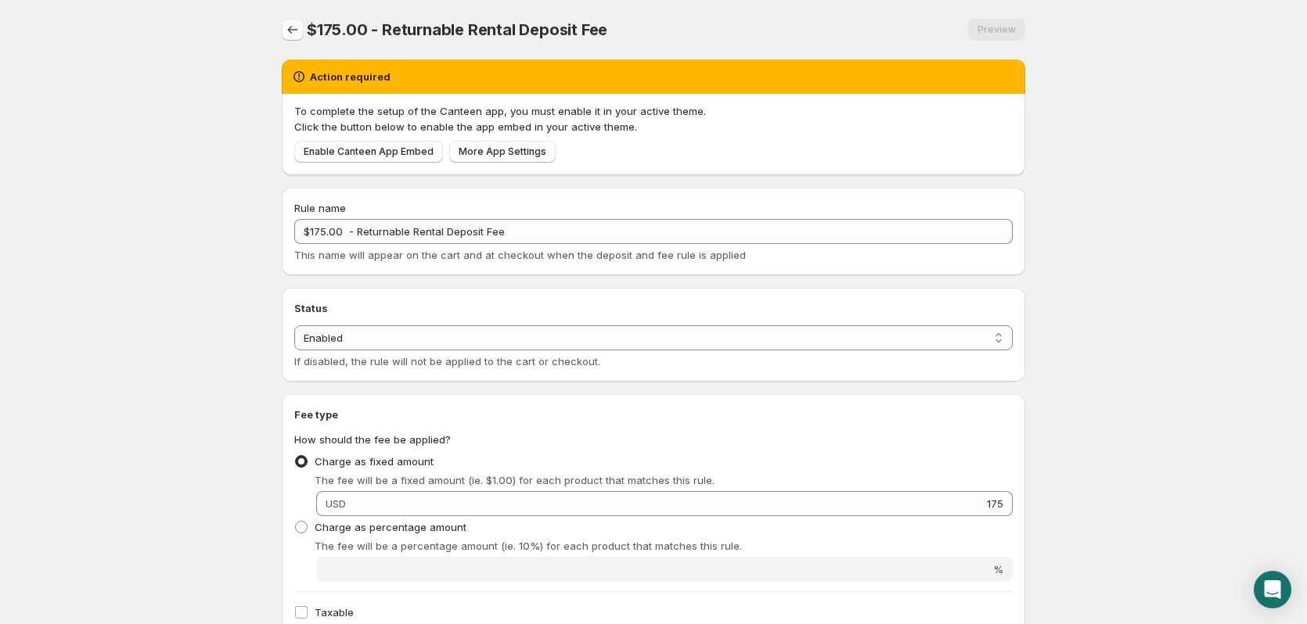
click at [286, 31] on icon "Settings" at bounding box center [293, 30] width 16 height 16
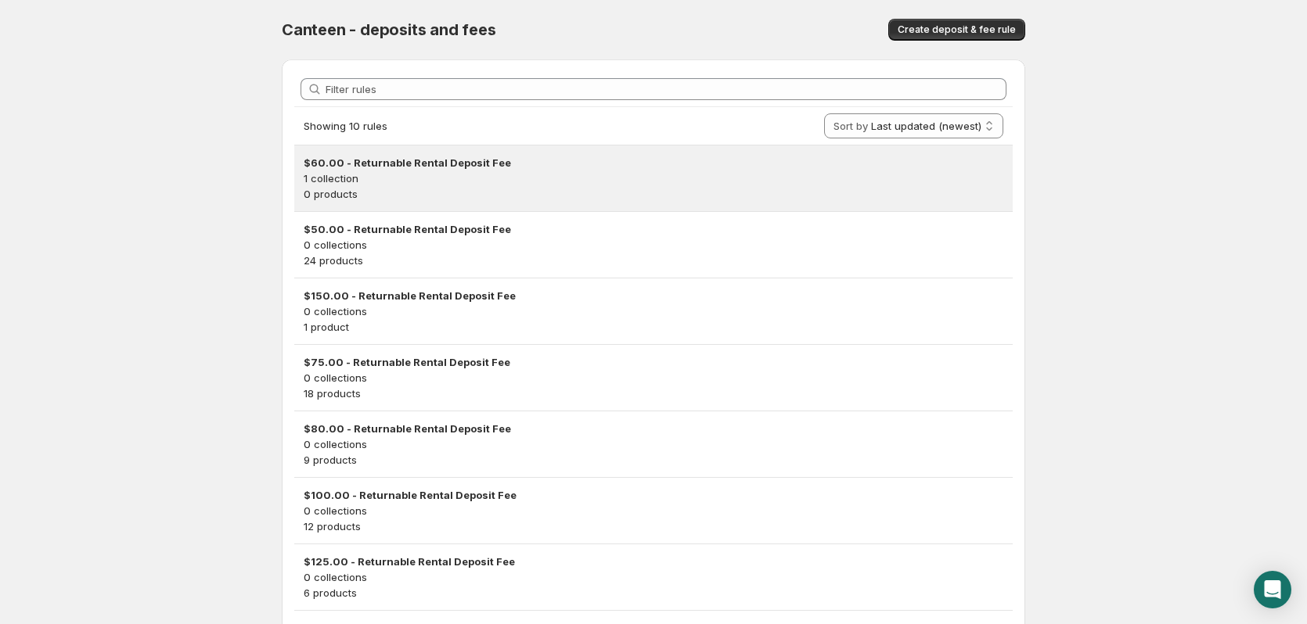
click at [488, 167] on h3 "$60.00 - Returnable Rental Deposit Fee" at bounding box center [654, 163] width 700 height 16
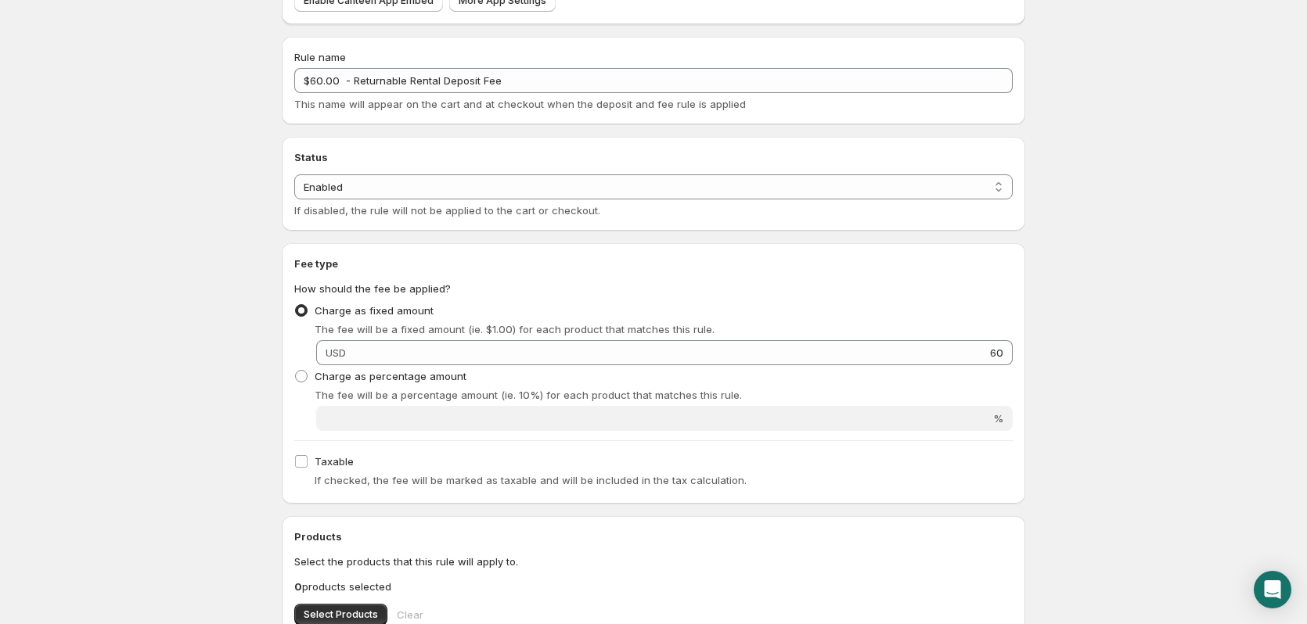
scroll to position [391, 0]
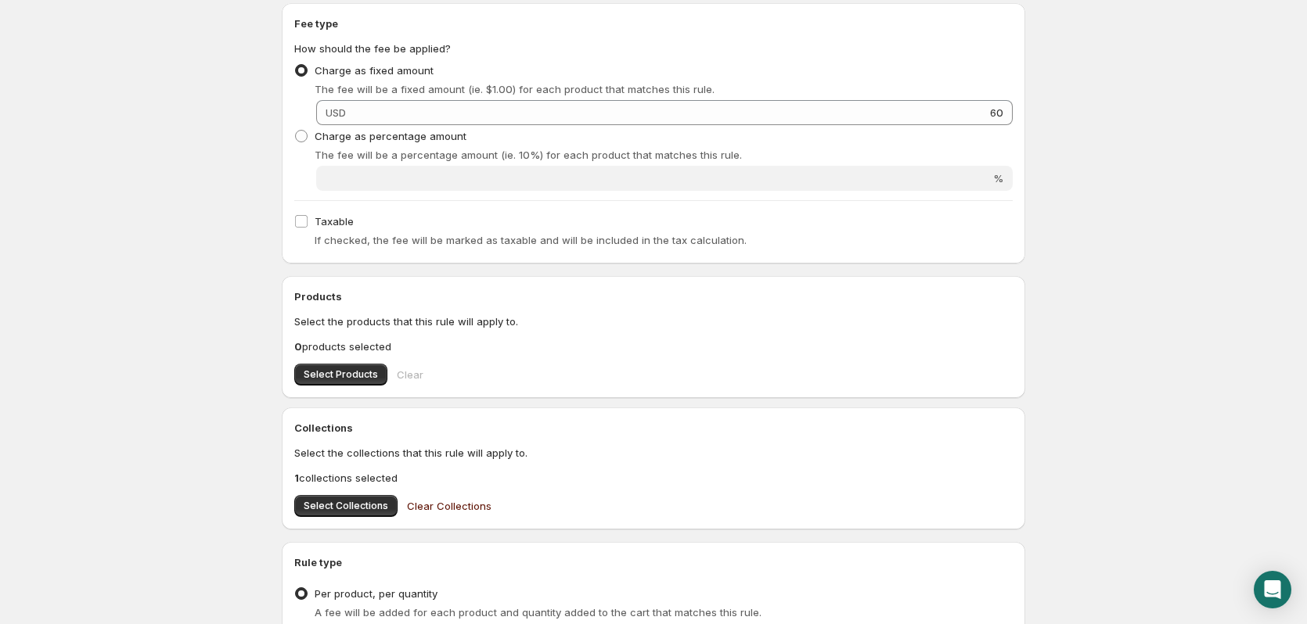
click at [460, 509] on span "Clear Collections" at bounding box center [449, 506] width 85 height 16
click at [352, 380] on span "Select Products" at bounding box center [341, 375] width 74 height 13
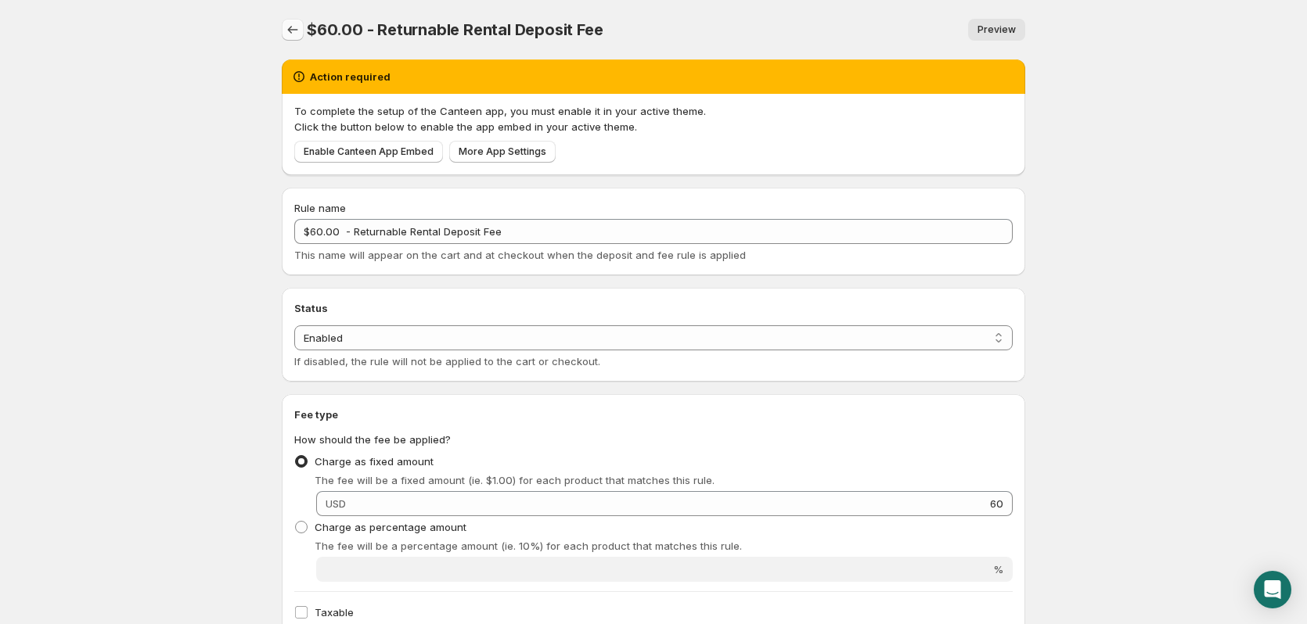
click at [285, 27] on icon "Settings" at bounding box center [293, 30] width 16 height 16
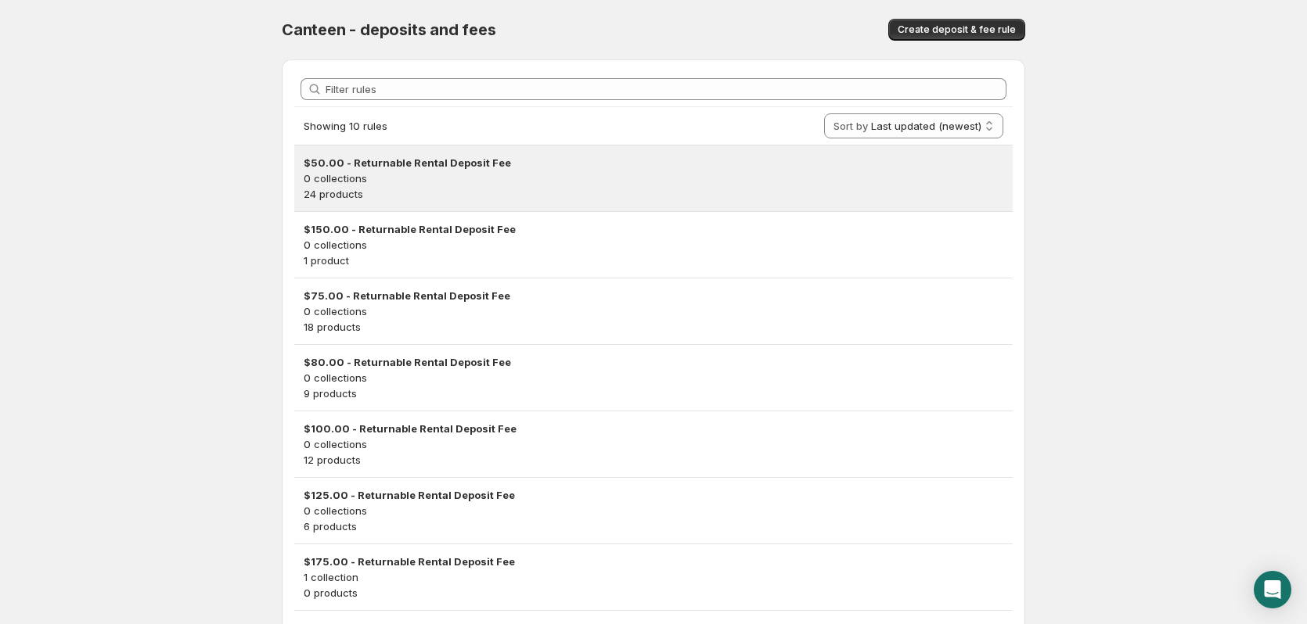
click at [467, 157] on h3 "$50.00 - Returnable Rental Deposit Fee" at bounding box center [654, 163] width 700 height 16
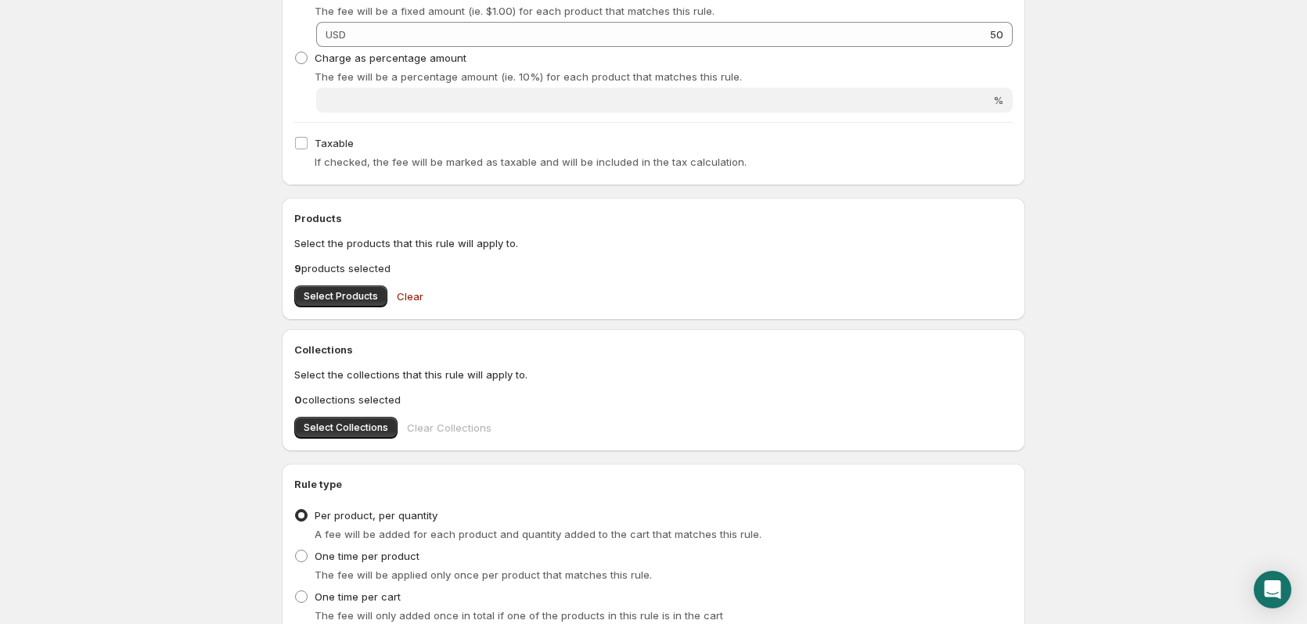
scroll to position [548, 0]
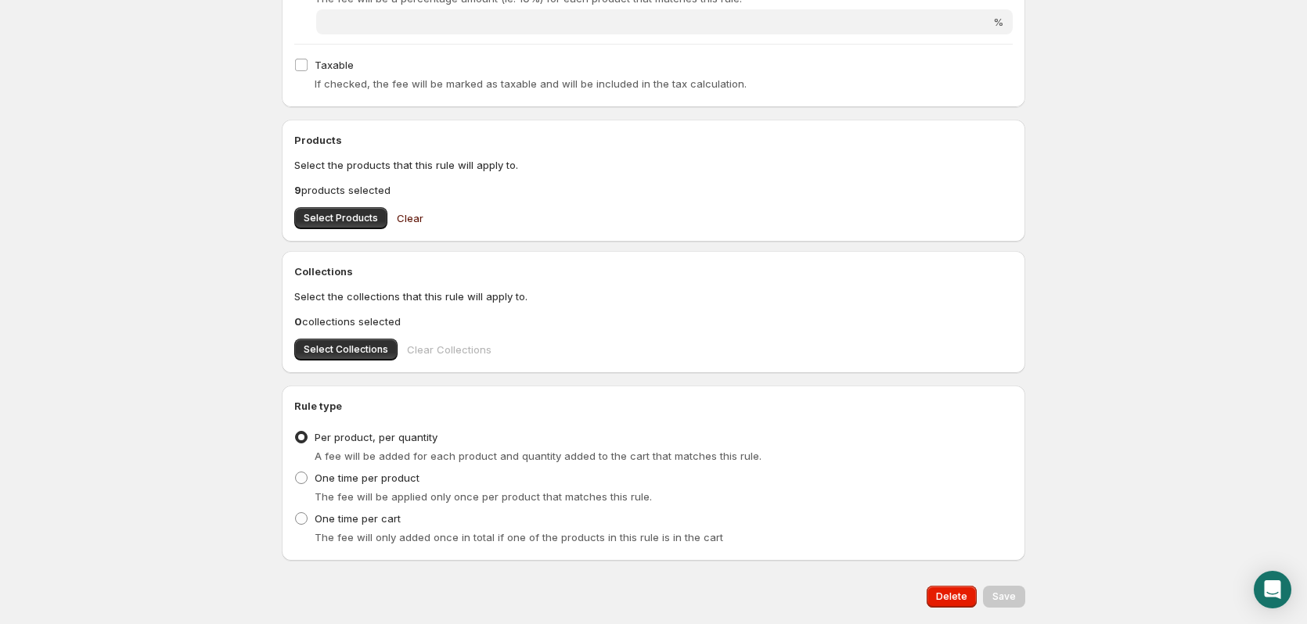
click at [412, 218] on span "Clear" at bounding box center [410, 219] width 27 height 16
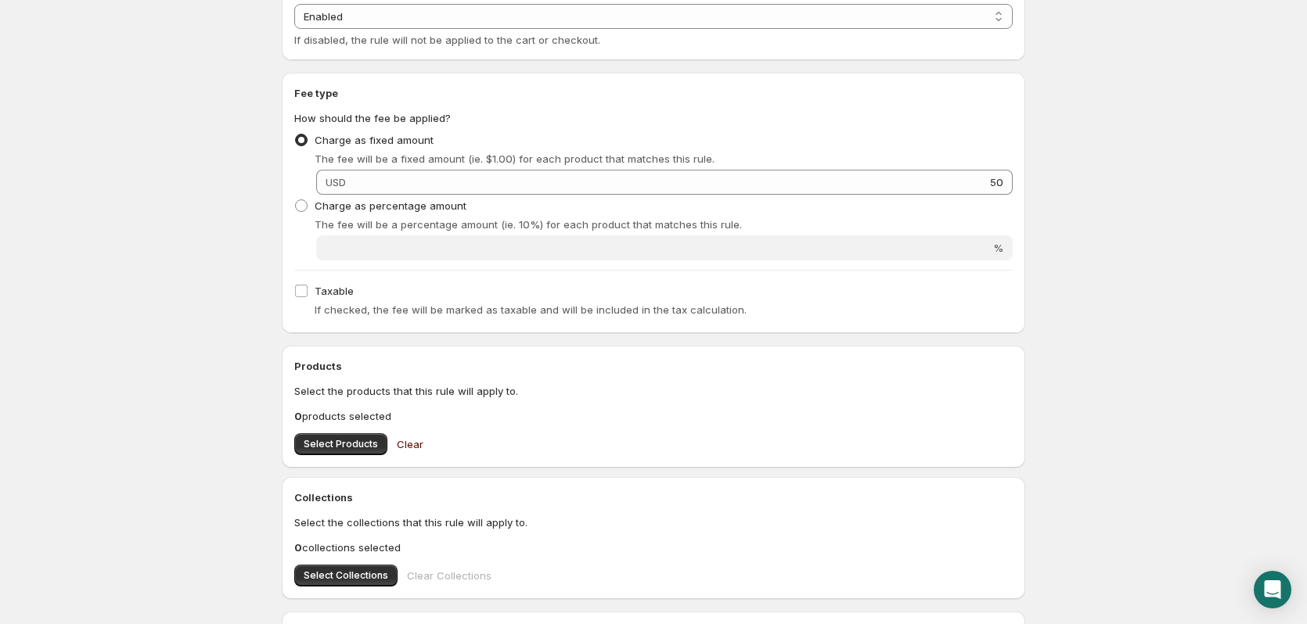
scroll to position [349, 0]
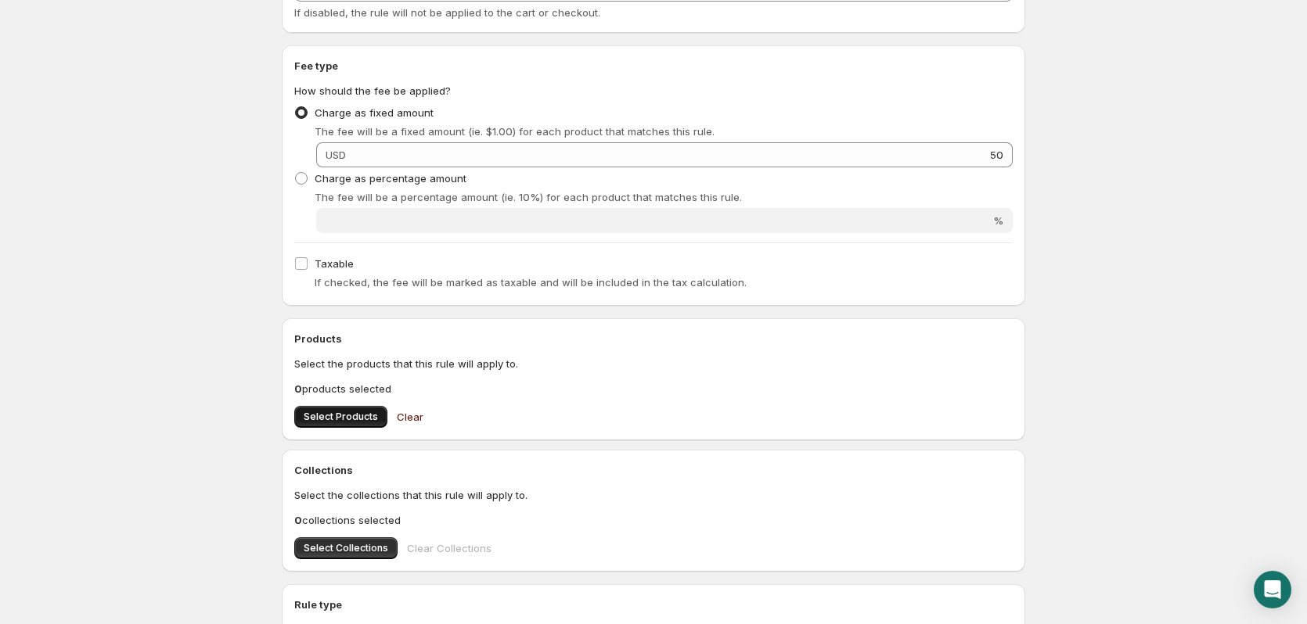
click at [322, 424] on button "Select Products" at bounding box center [340, 417] width 93 height 22
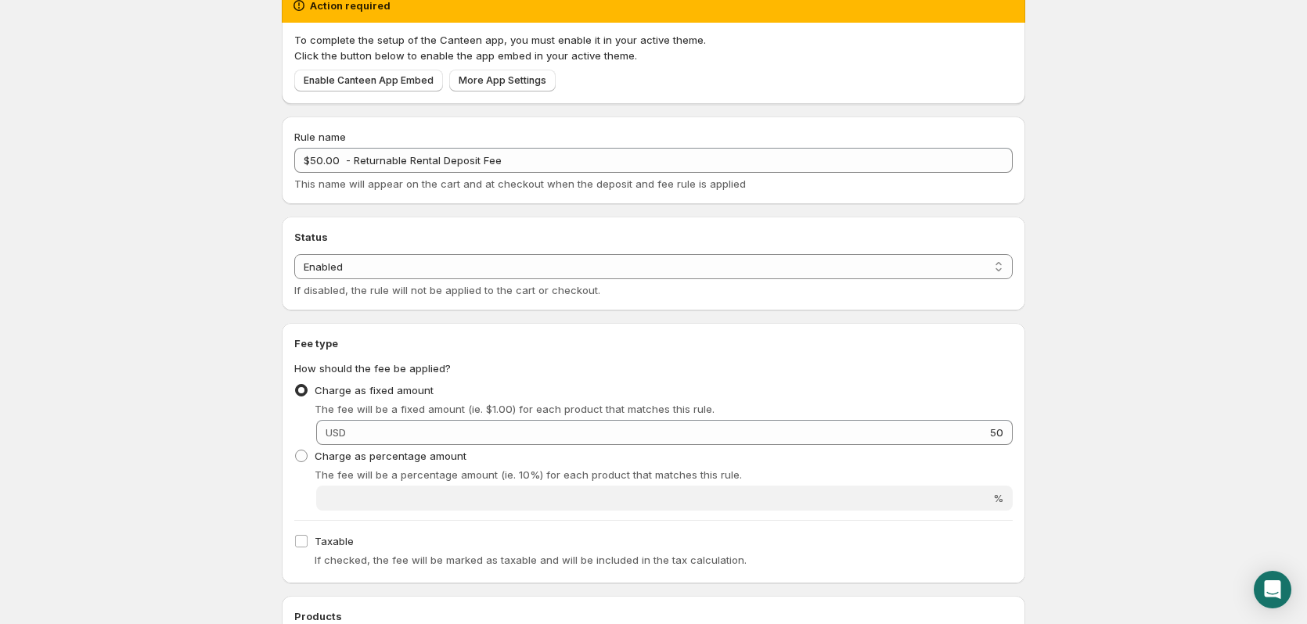
scroll to position [0, 0]
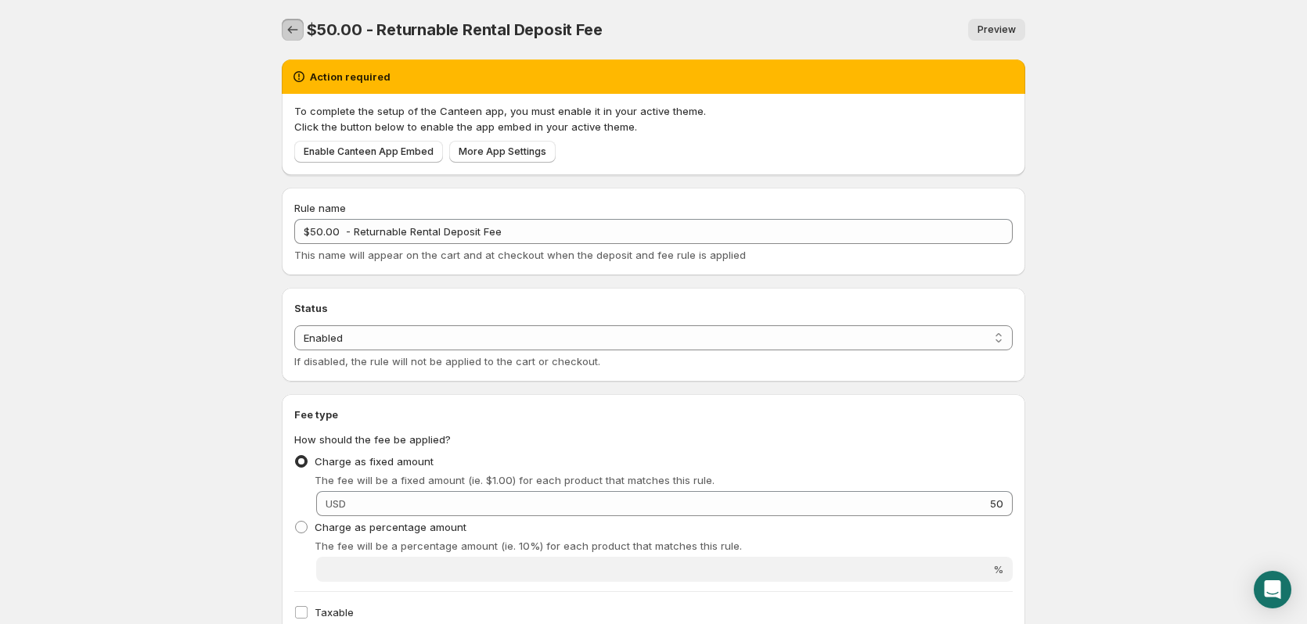
click at [289, 25] on icon "Settings" at bounding box center [293, 30] width 16 height 16
